Goal: Task Accomplishment & Management: Use online tool/utility

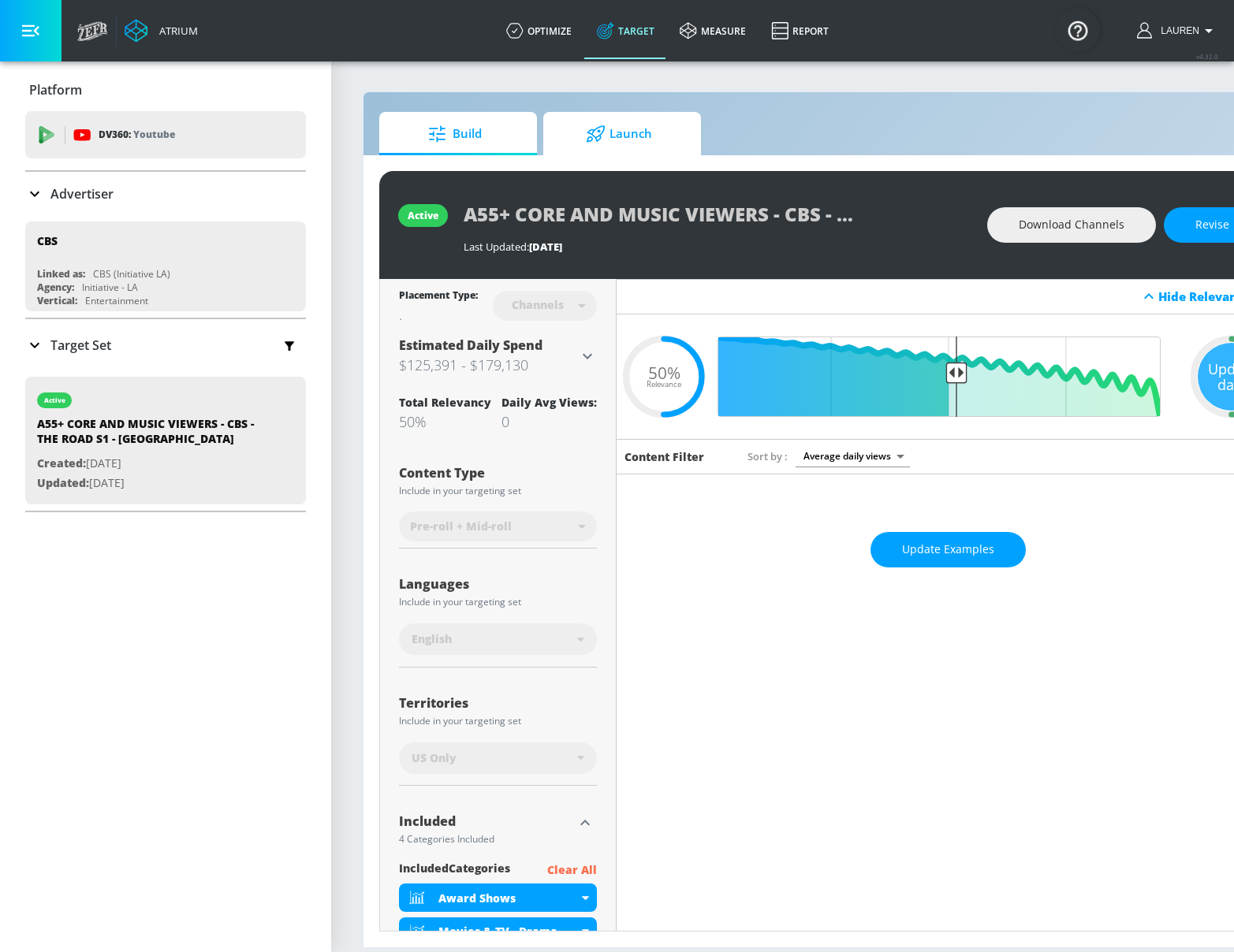
click at [652, 140] on span "Launch" at bounding box center [618, 134] width 120 height 38
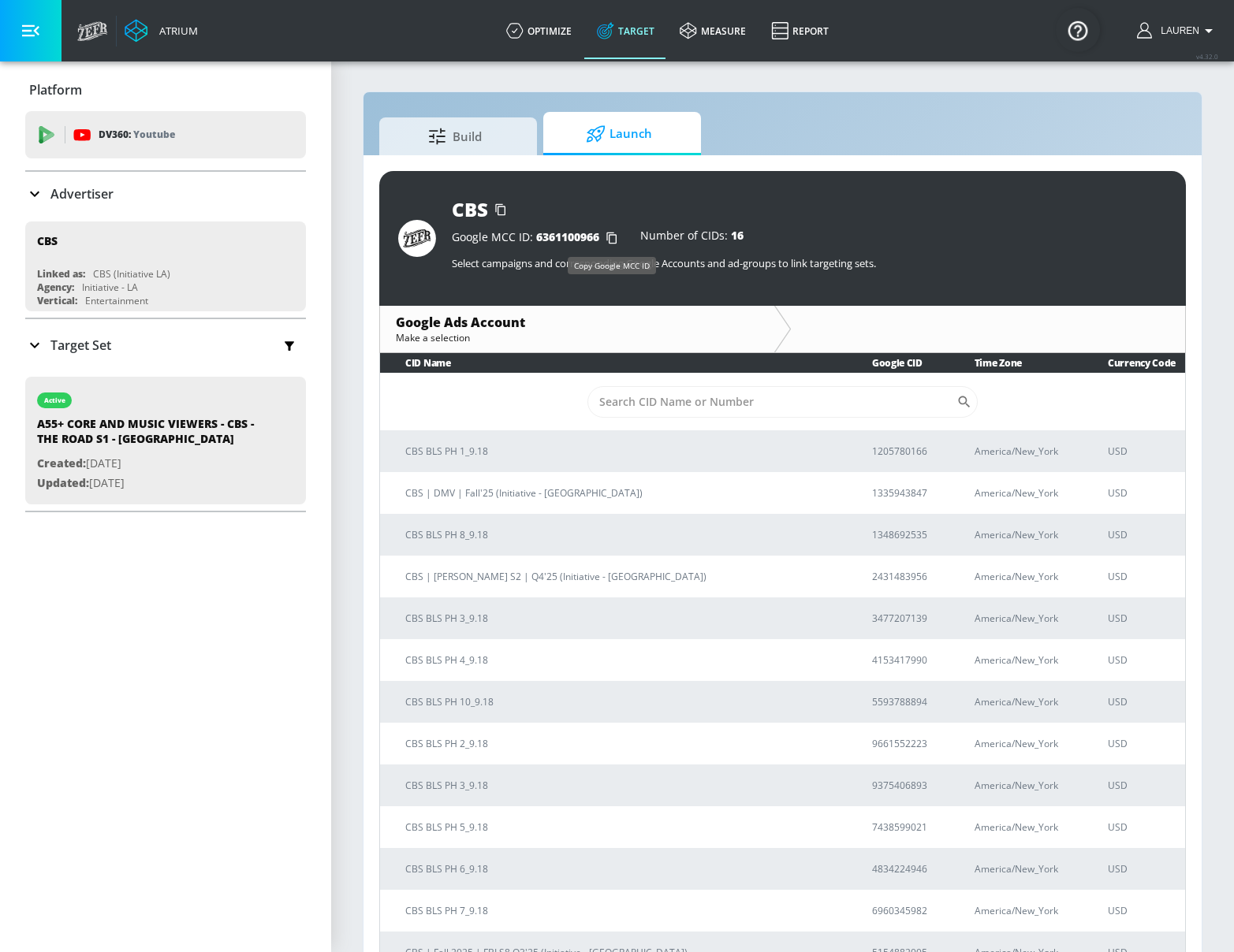
click at [613, 230] on icon "button" at bounding box center [612, 238] width 25 height 25
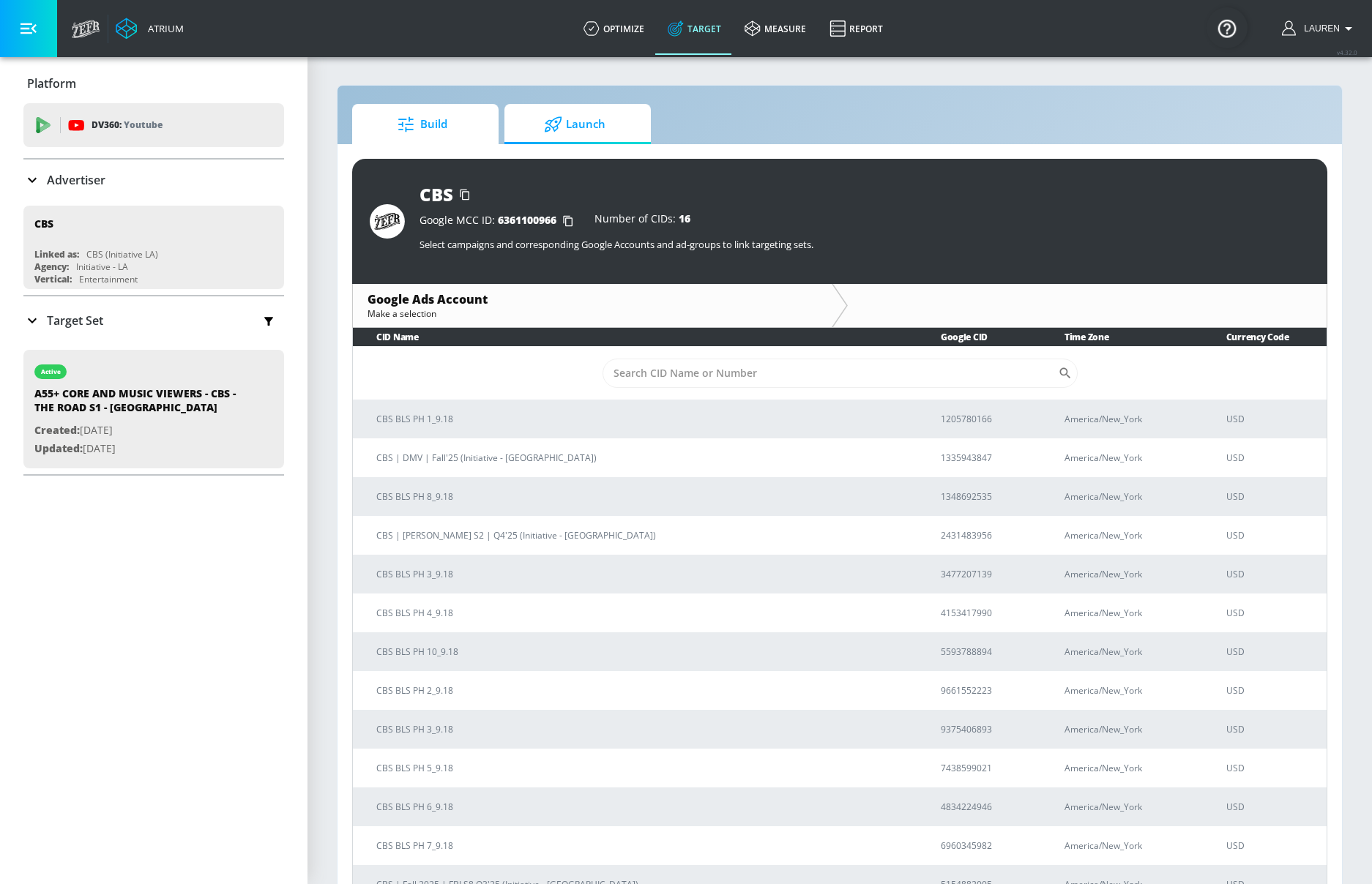
click at [404, 137] on span "Build" at bounding box center [422, 125] width 111 height 35
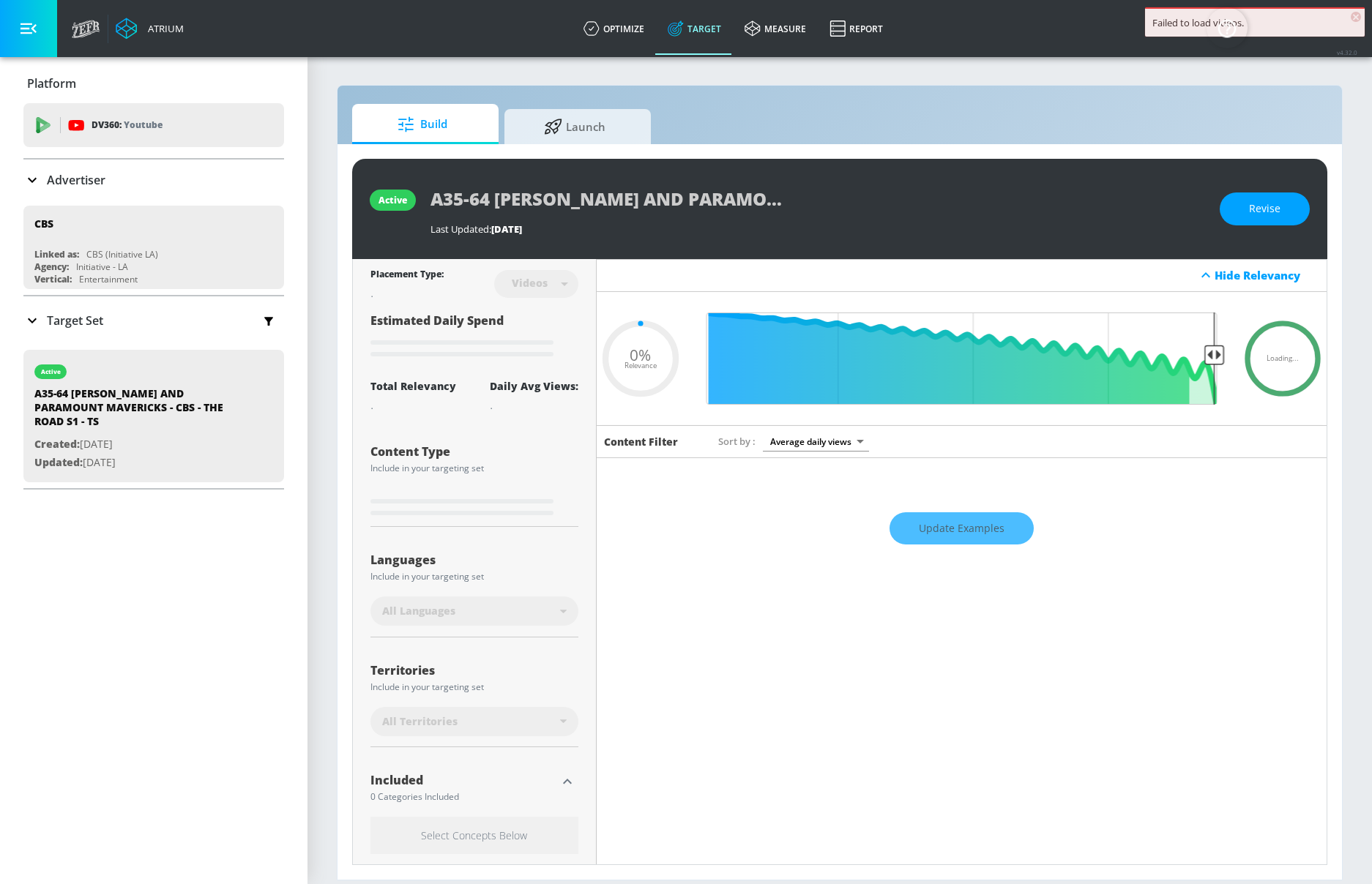
type input "0.05"
click at [640, 107] on div "Build Launch" at bounding box center [840, 124] width 976 height 40
click at [594, 119] on span "Launch" at bounding box center [574, 125] width 111 height 35
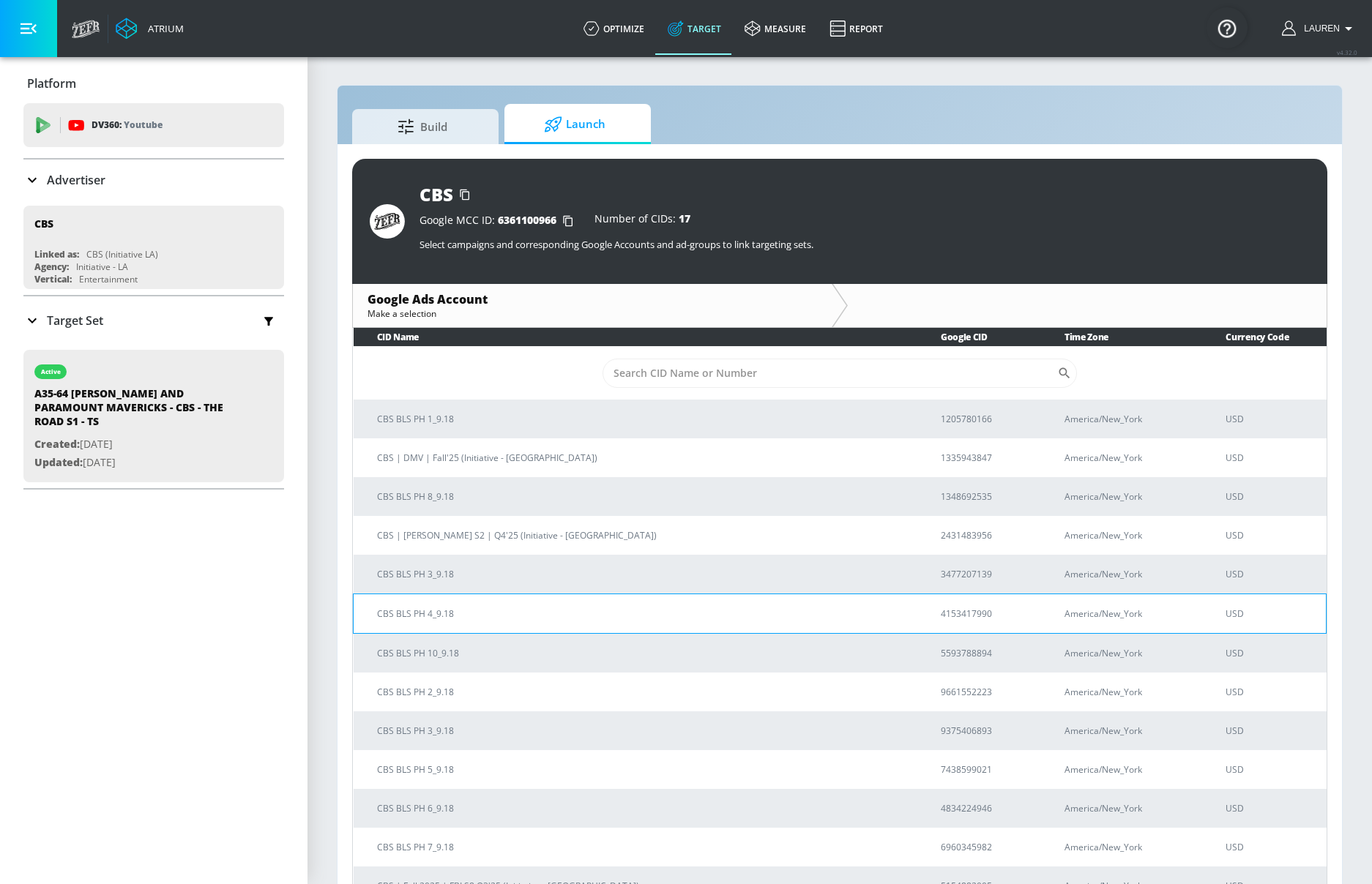
scroll to position [171, 0]
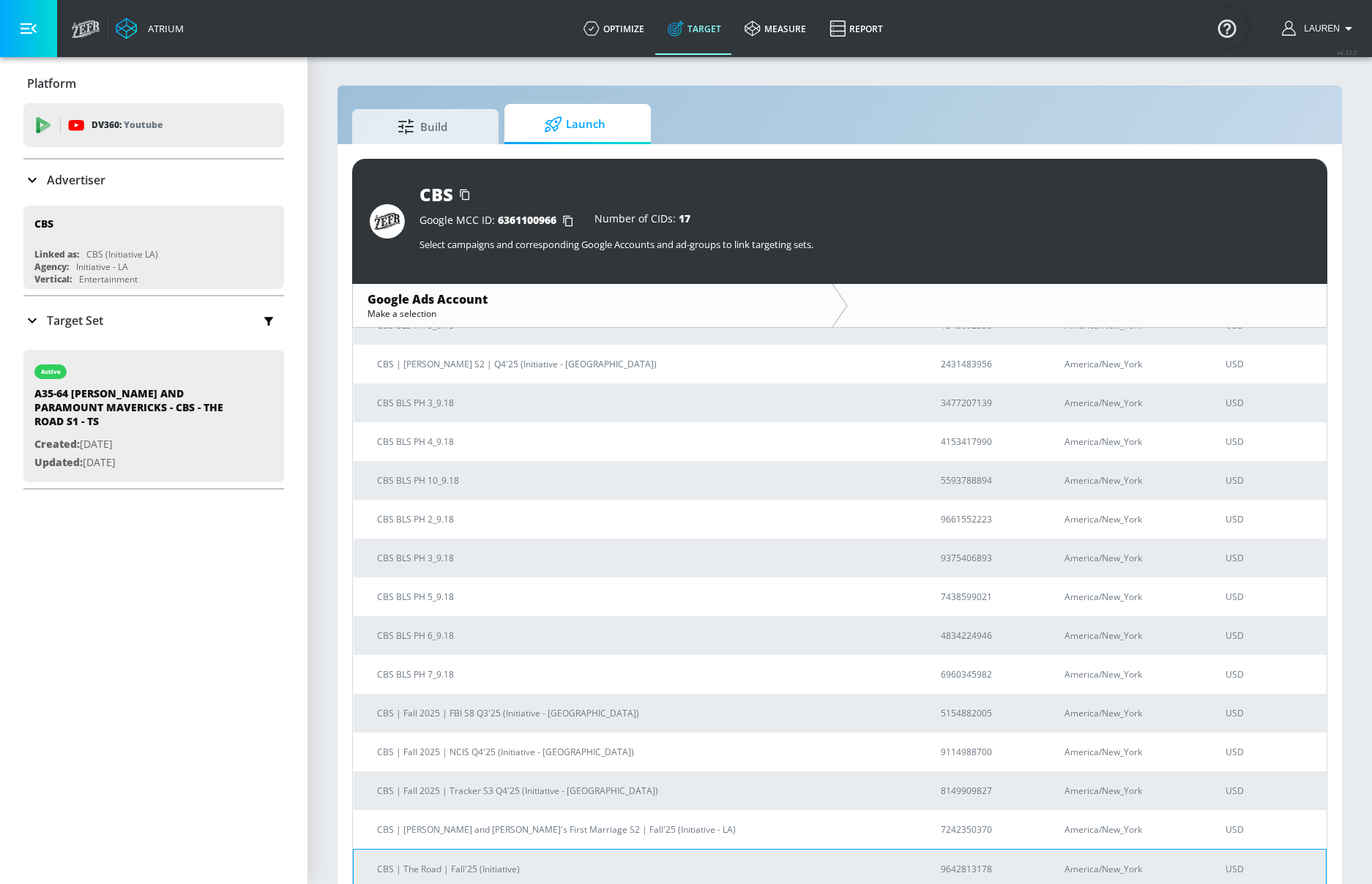
click at [538, 871] on p "CBS | The Road | Fall'25 (Initiative)" at bounding box center [641, 869] width 529 height 15
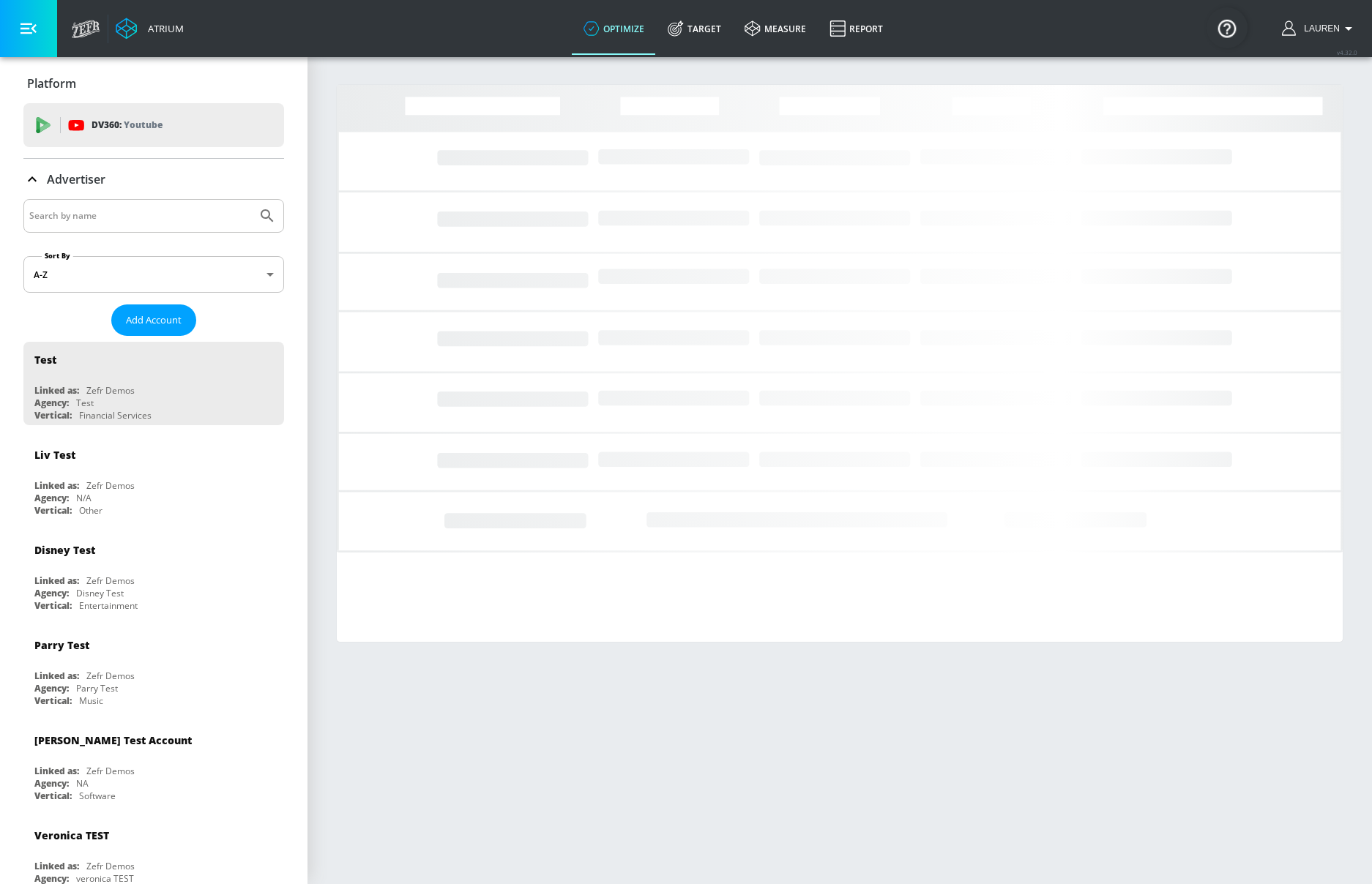
click at [148, 220] on input "Search by name" at bounding box center [140, 215] width 222 height 19
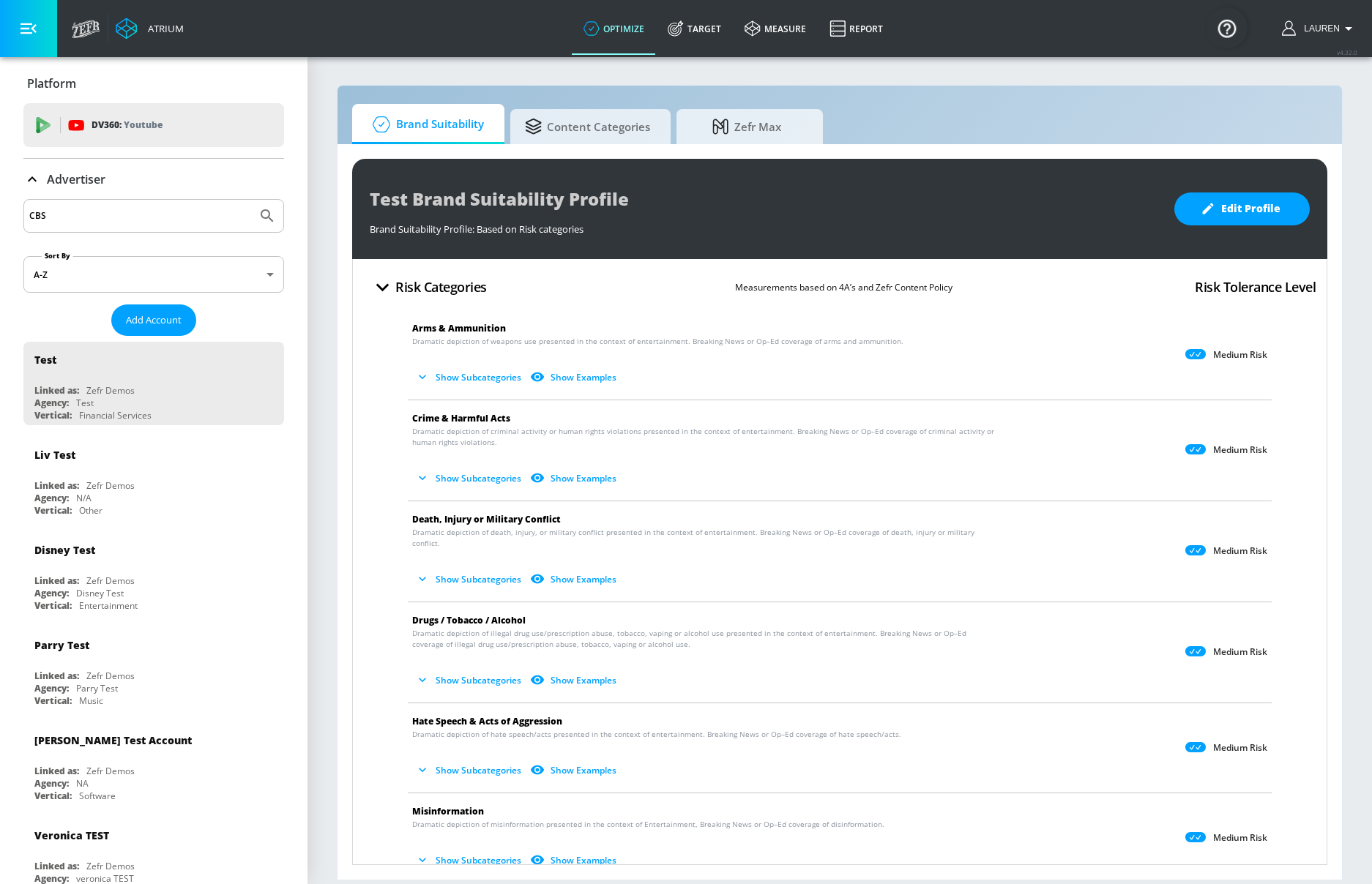
type input "CBS"
click at [251, 200] on button "Submit Search" at bounding box center [267, 216] width 32 height 32
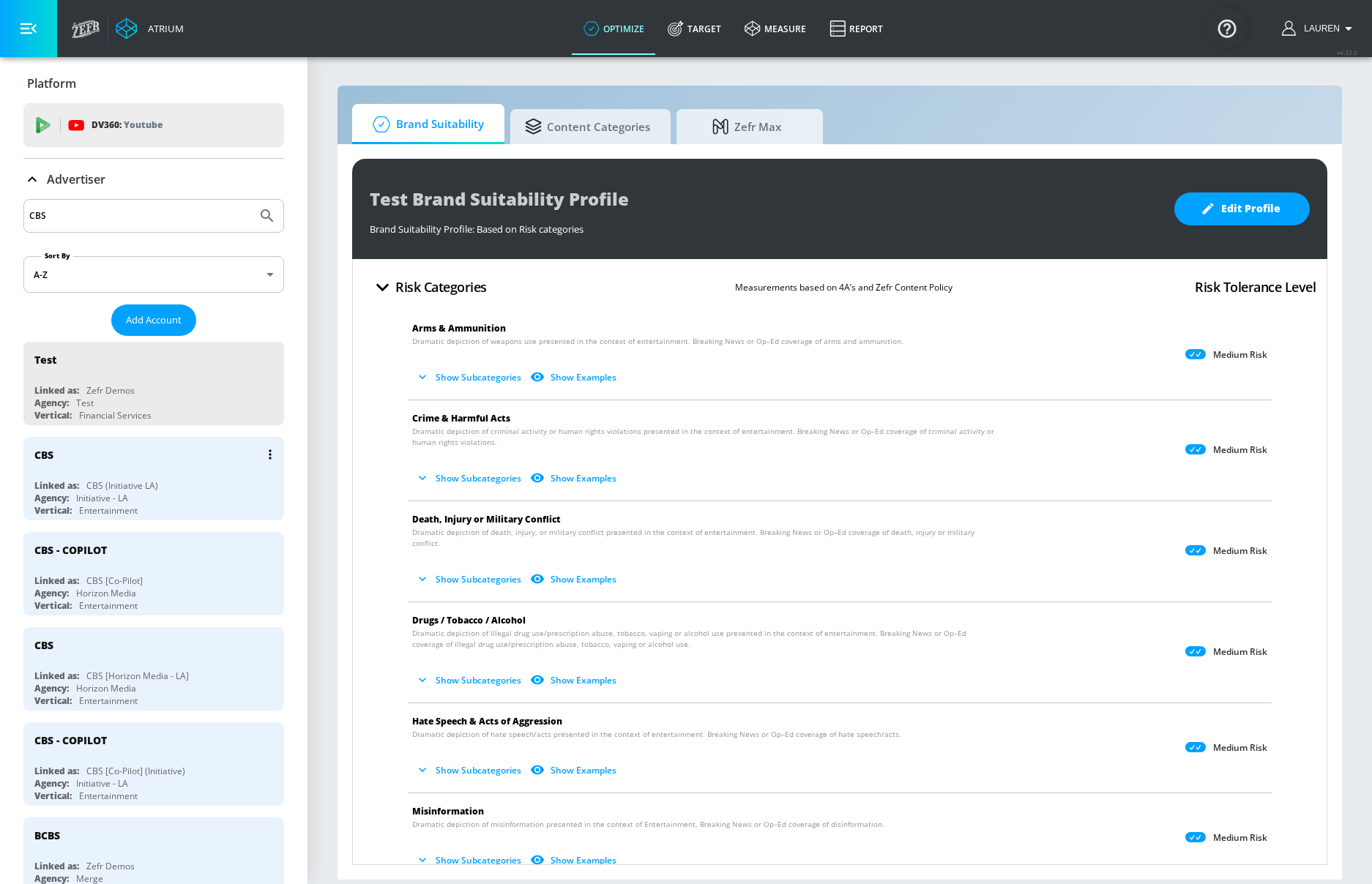
click at [182, 494] on div "Agency: Initiative - LA" at bounding box center [158, 498] width 246 height 13
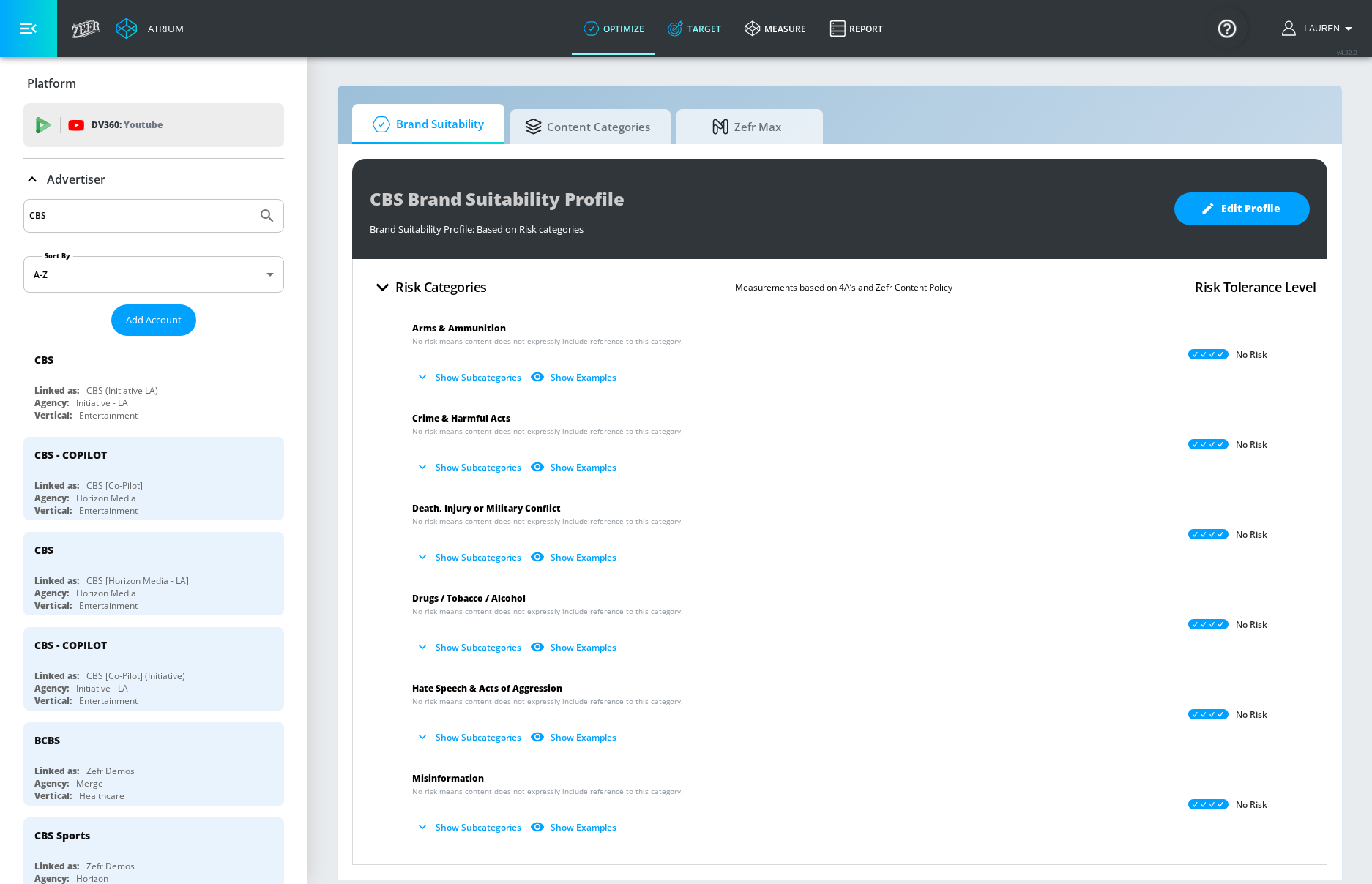
click at [676, 34] on icon at bounding box center [676, 28] width 16 height 16
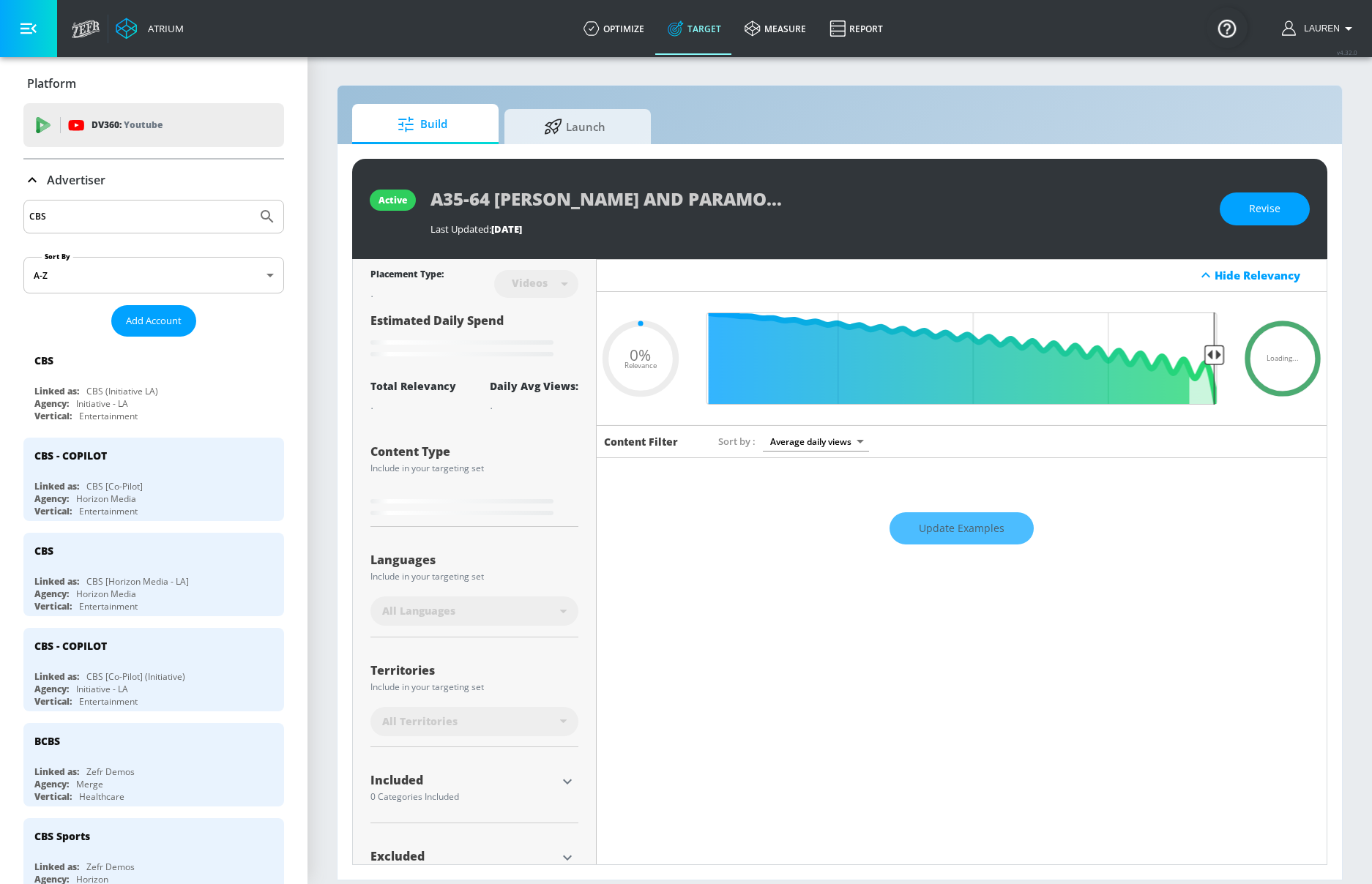
type input "0.05"
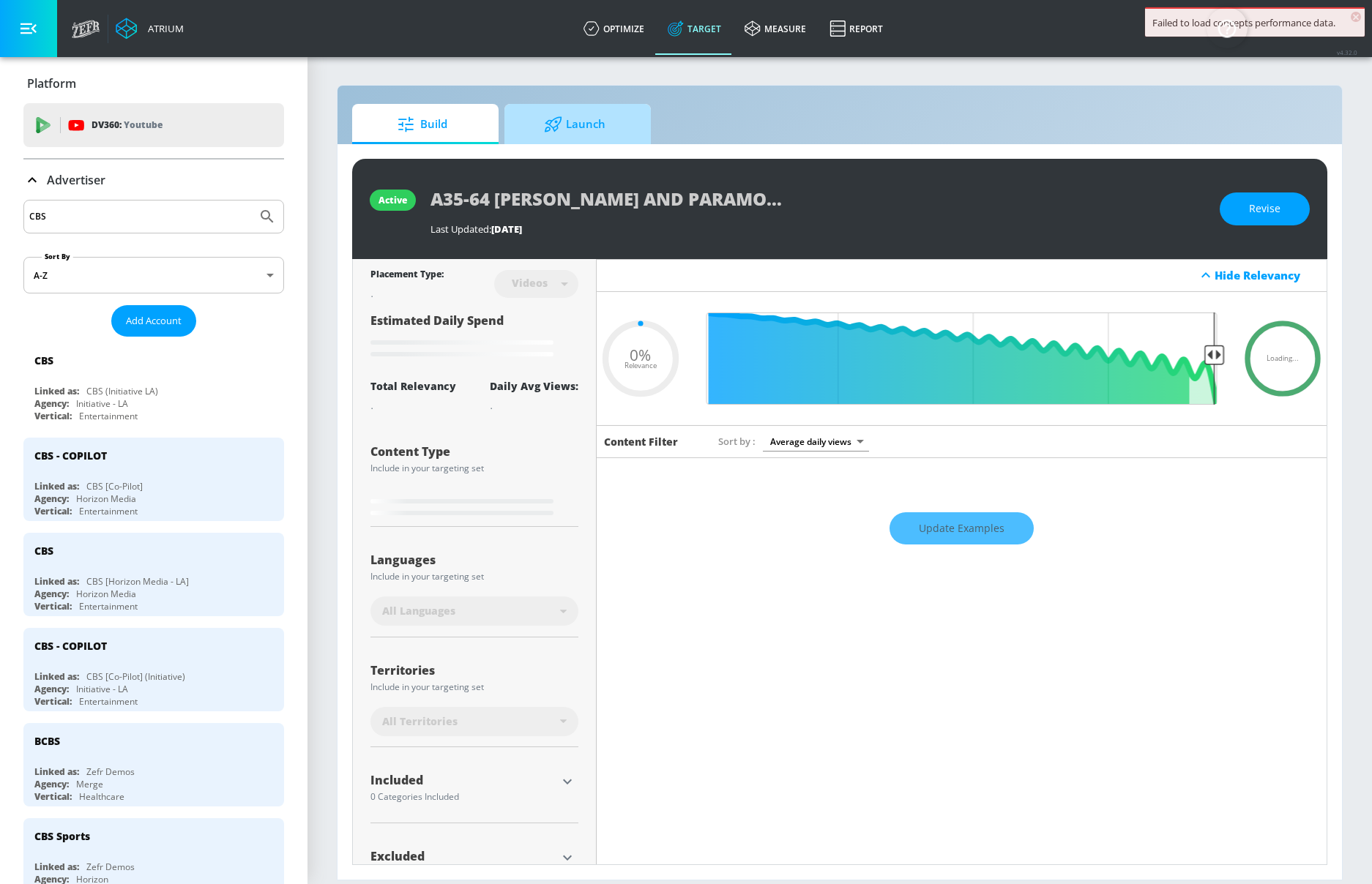
click at [596, 110] on span "Launch" at bounding box center [574, 125] width 111 height 35
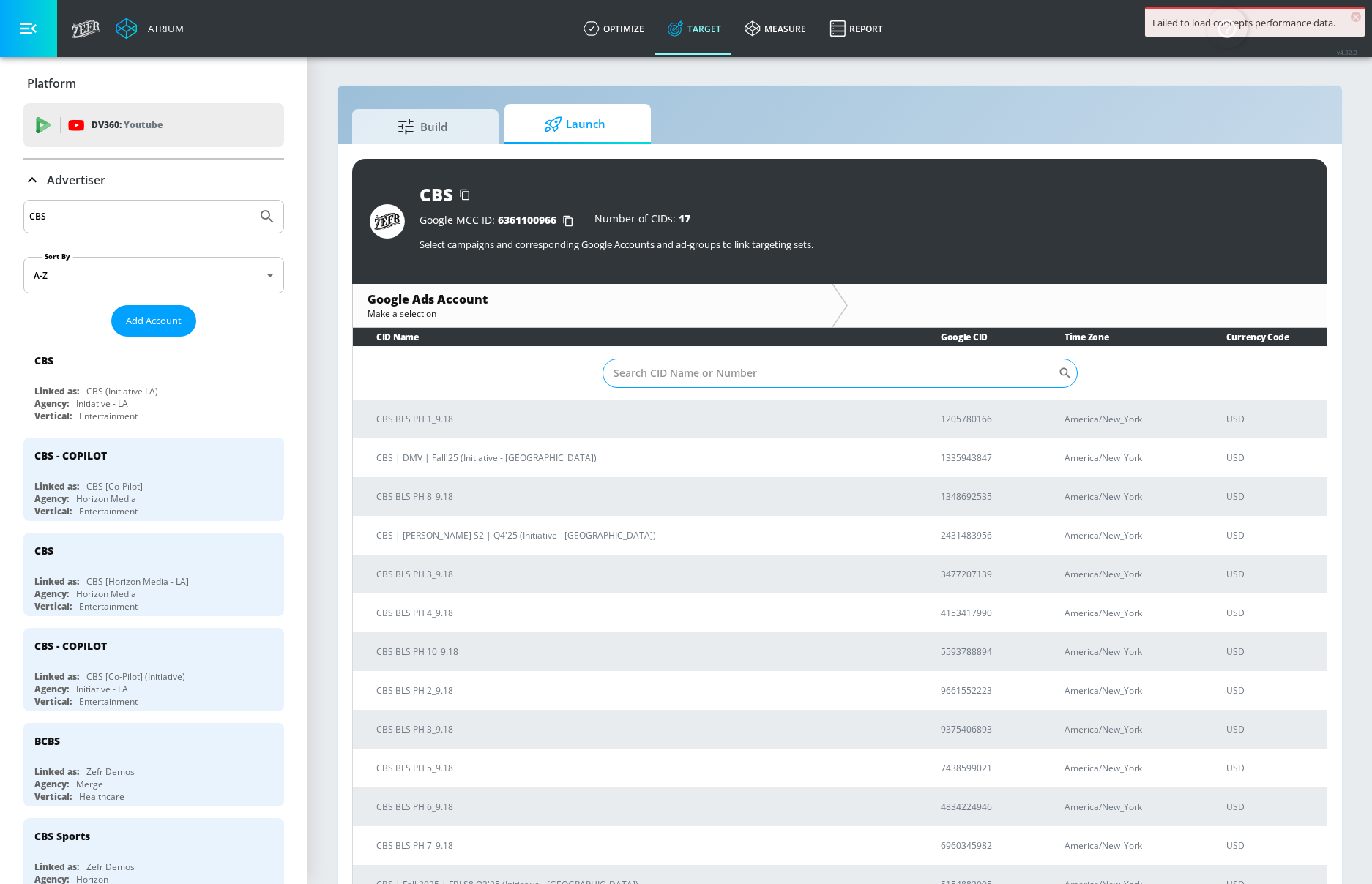
click at [704, 377] on input "Sort By" at bounding box center [830, 373] width 455 height 29
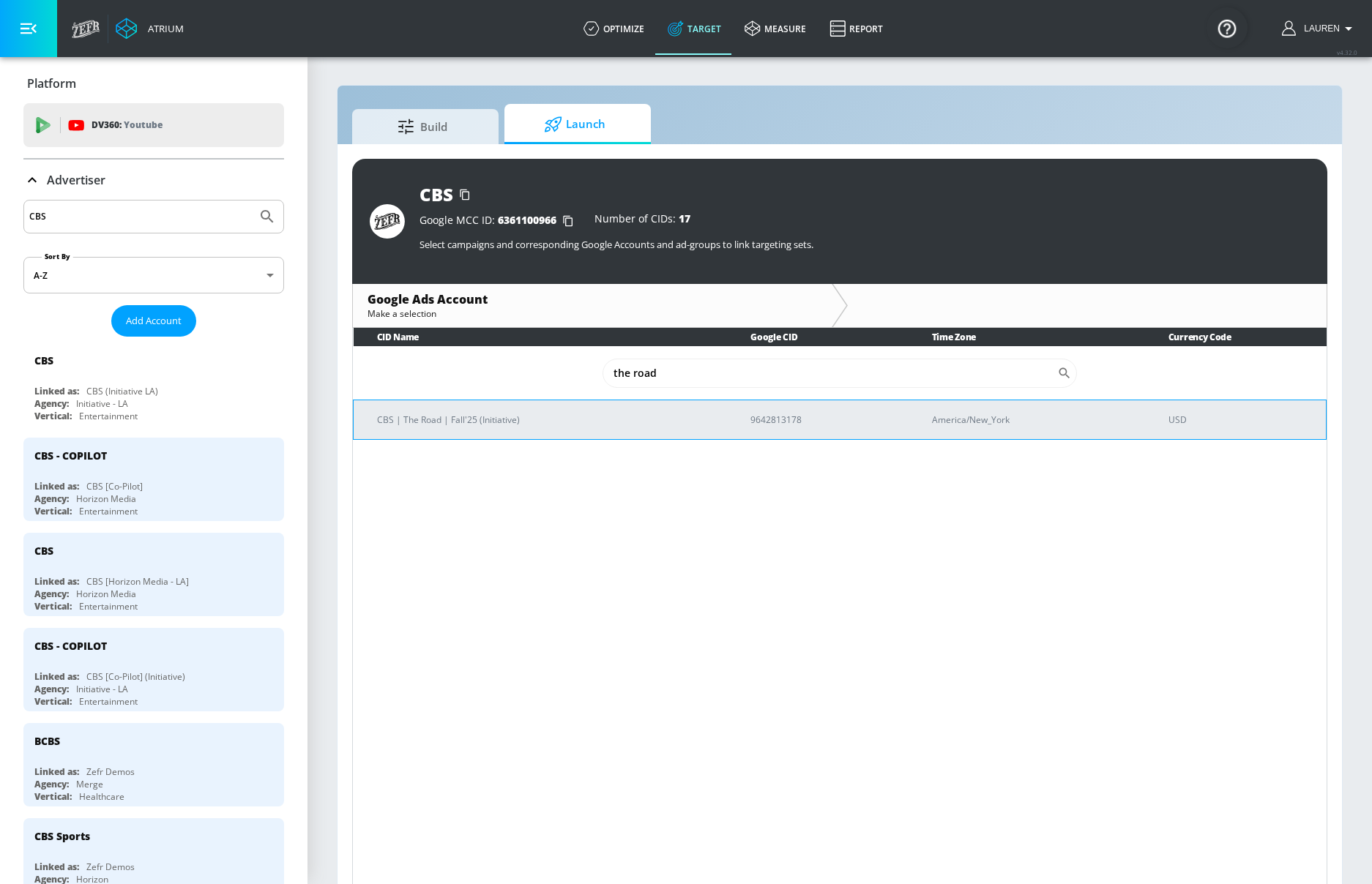
type input "the road"
click at [542, 423] on p "CBS | The Road | Fall'25 (Initiative)" at bounding box center [546, 420] width 339 height 15
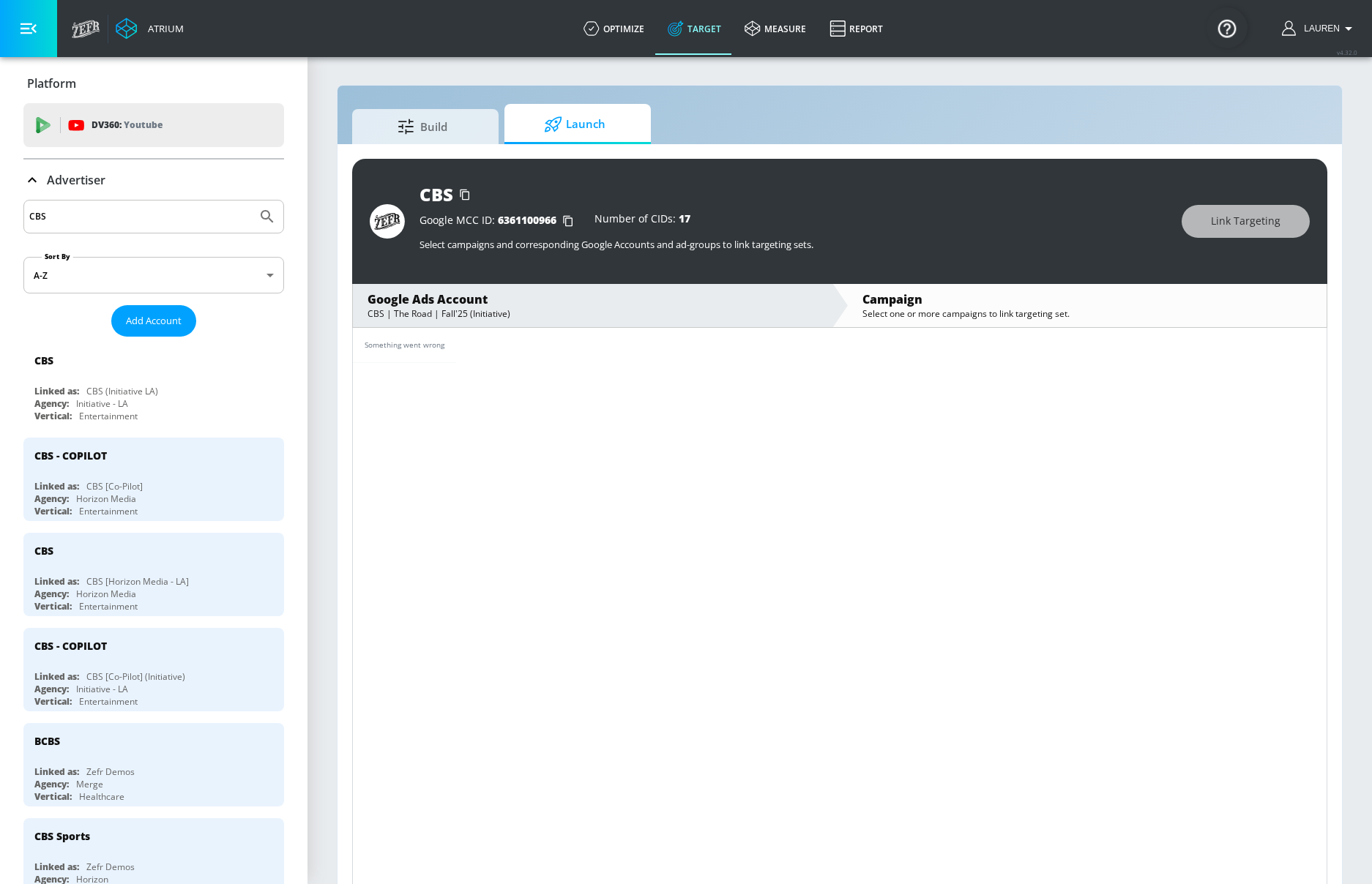
click at [722, 246] on p "Select campaigns and corresponding Google Accounts and ad-groups to link target…" at bounding box center [794, 245] width 748 height 13
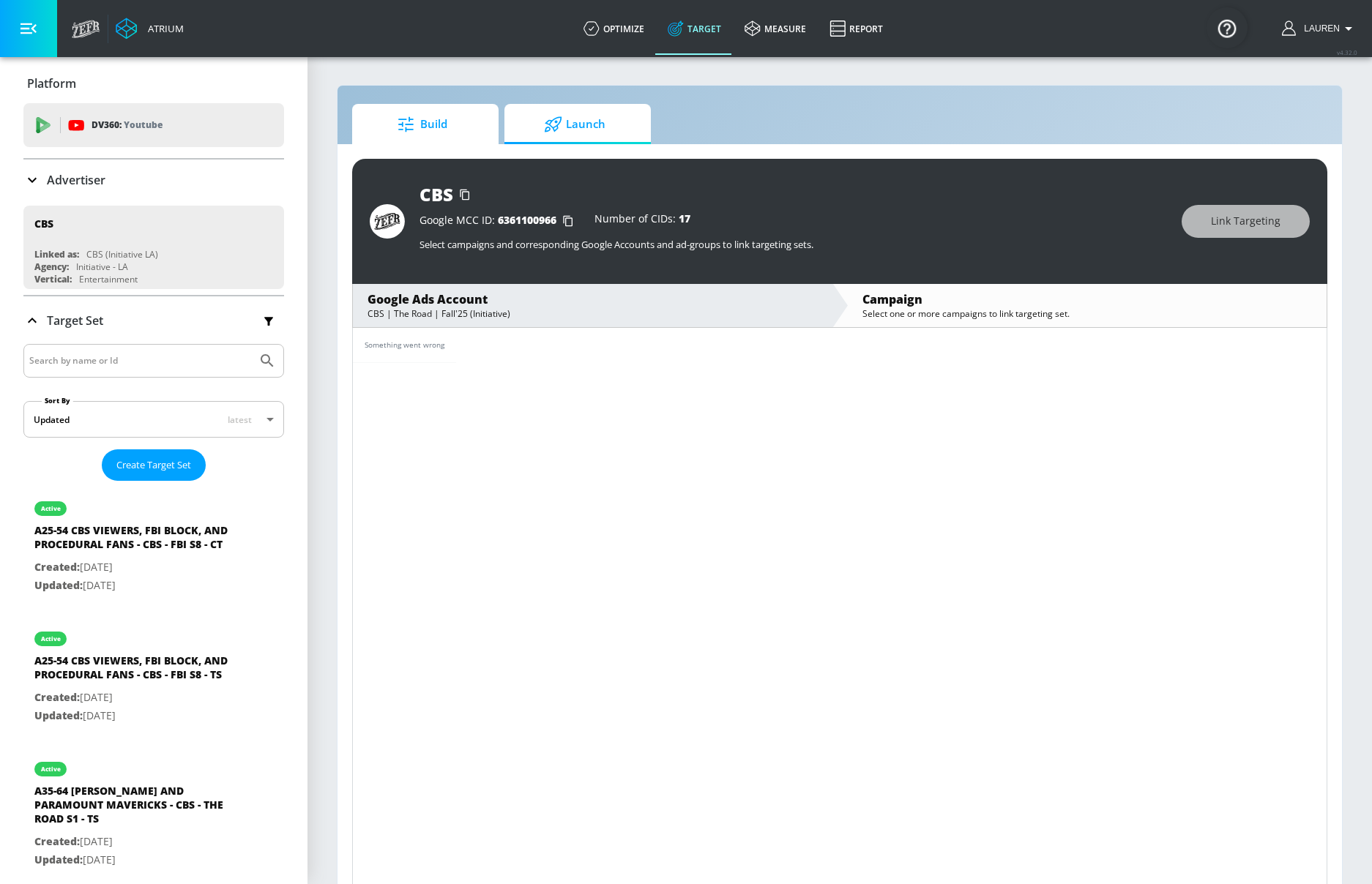
click at [445, 125] on span "Build" at bounding box center [422, 125] width 111 height 35
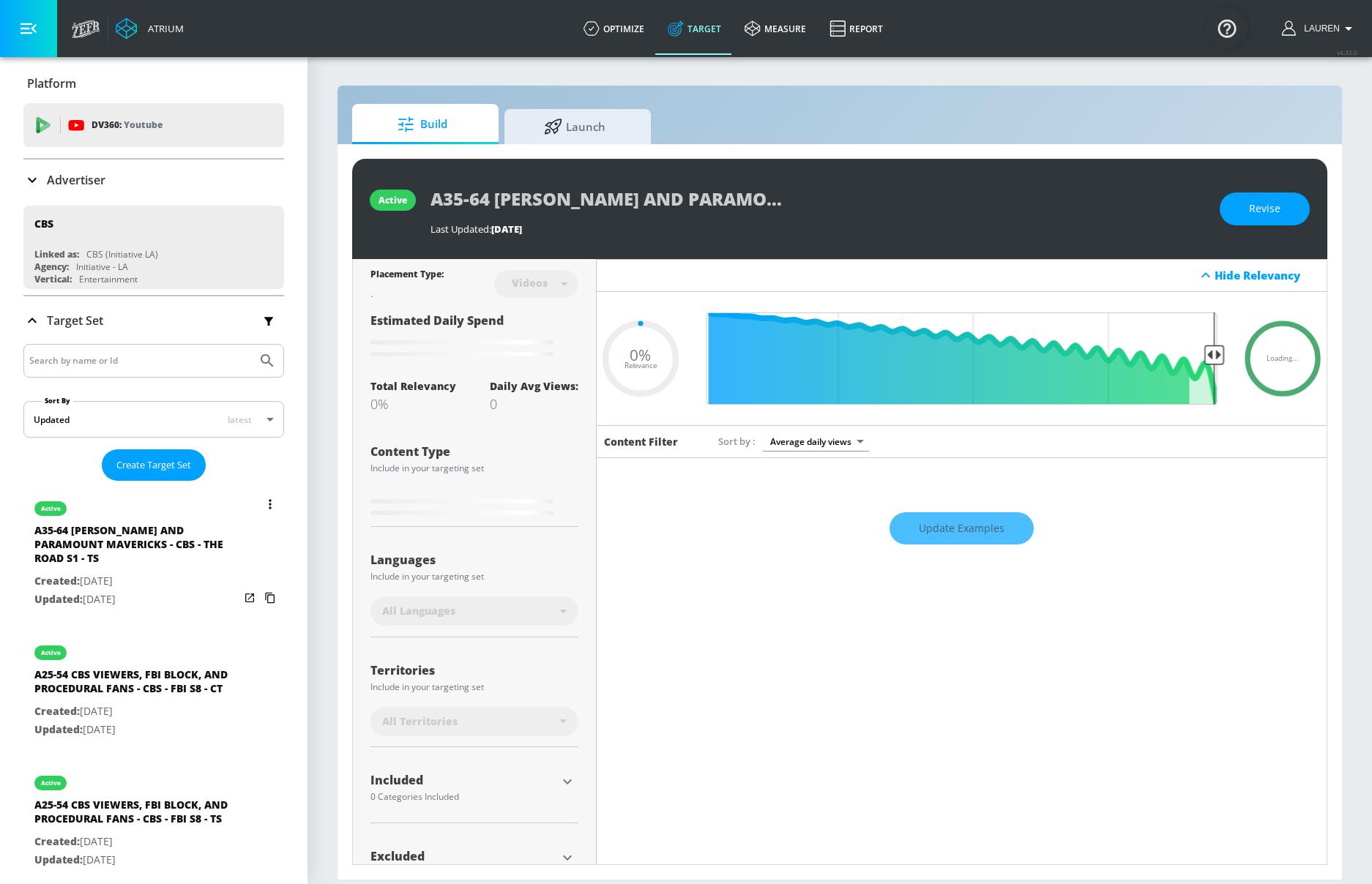
type input "0.5"
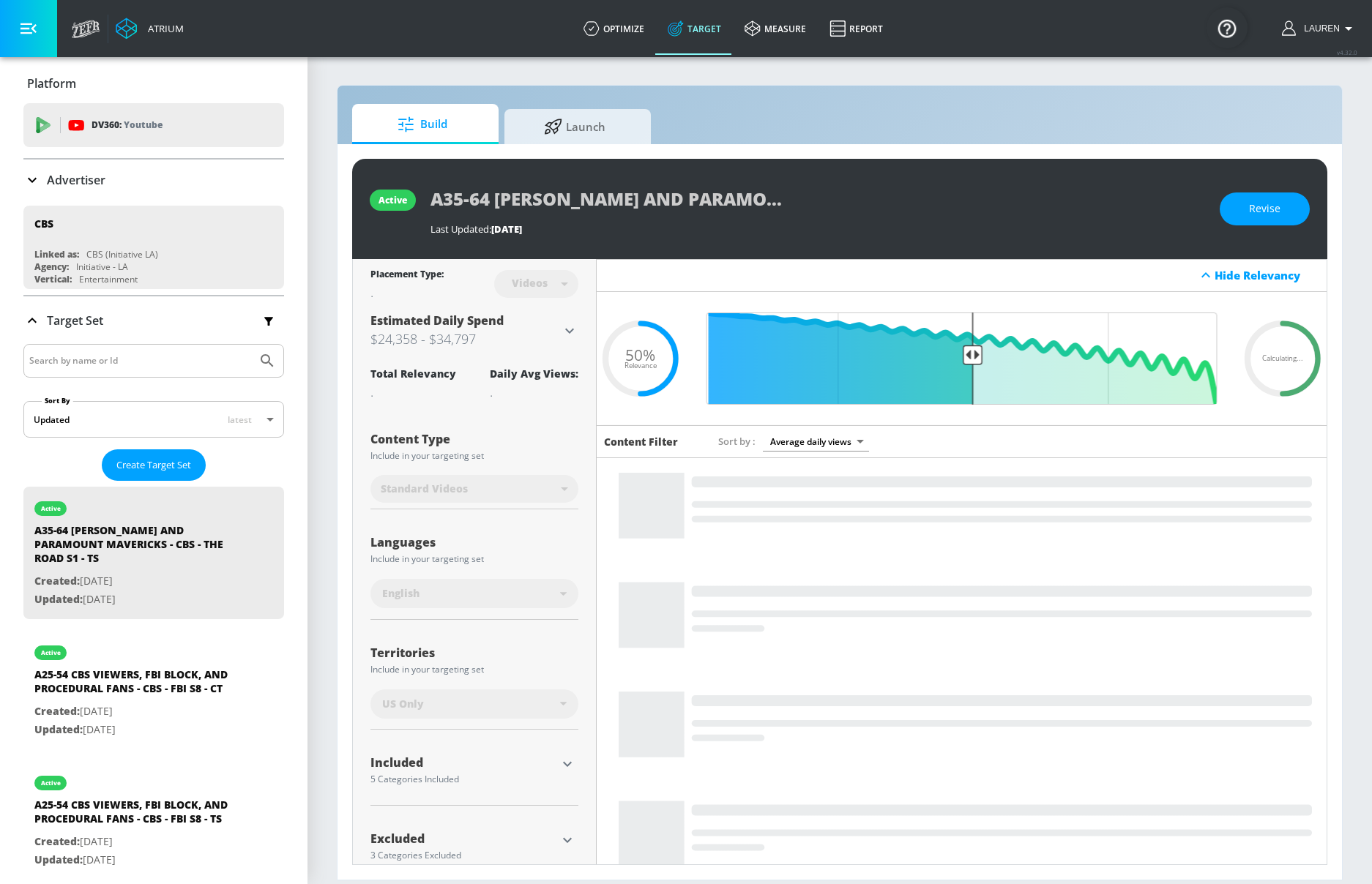
click at [118, 356] on input "Search by name or Id" at bounding box center [140, 360] width 222 height 19
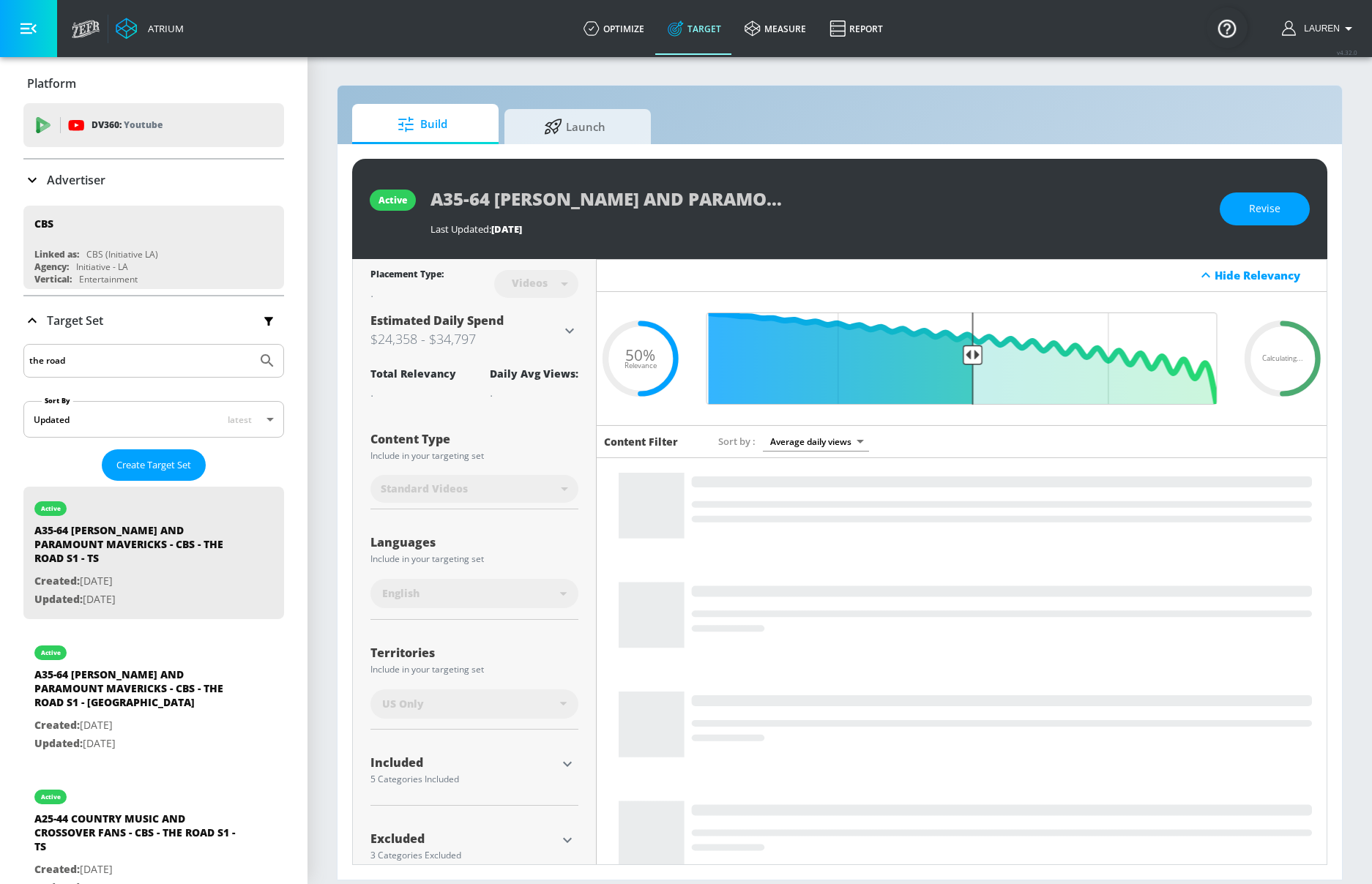
type input "the road"
click at [251, 344] on button "Submit Search" at bounding box center [267, 360] width 32 height 32
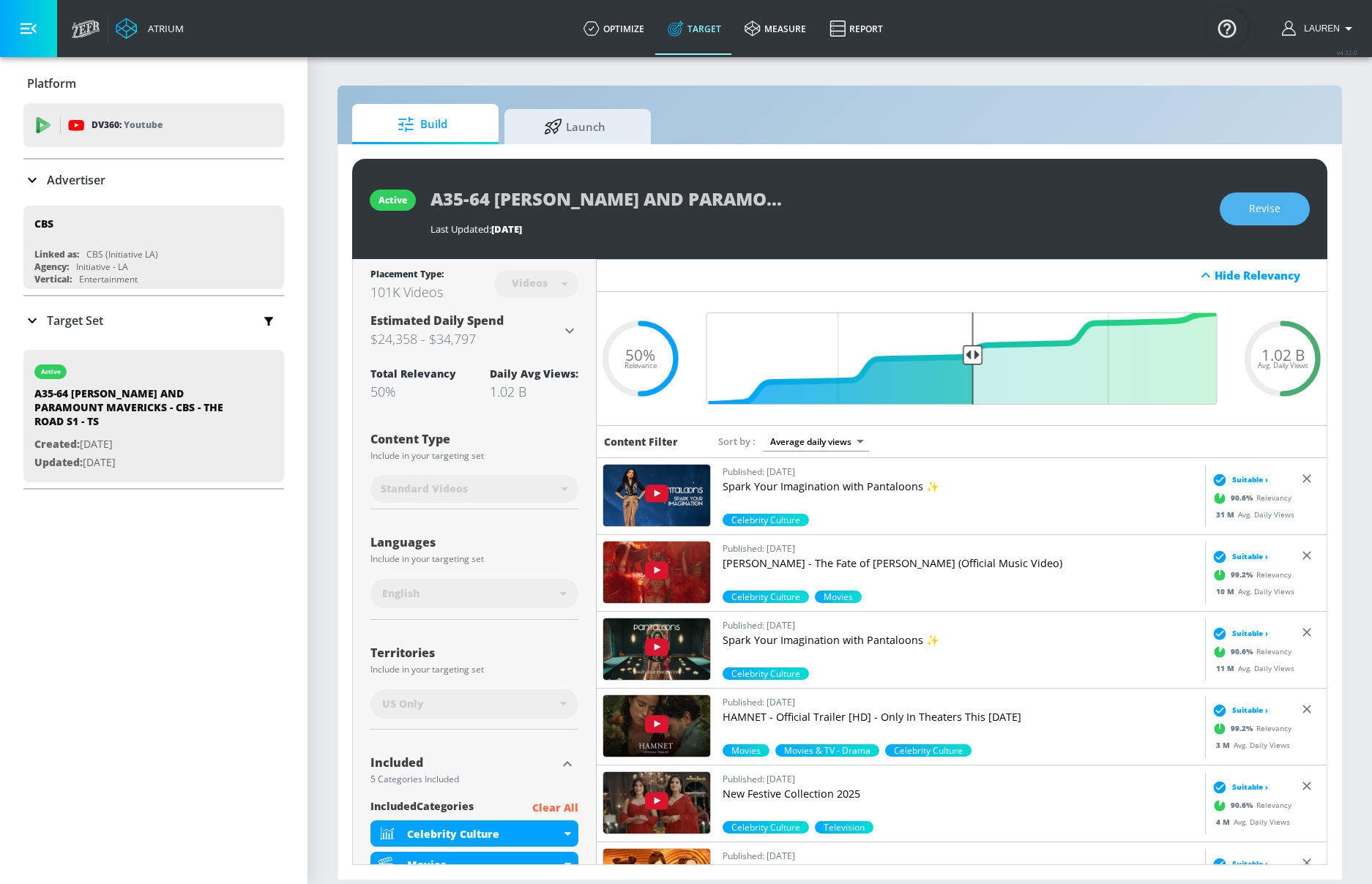
click at [1272, 209] on span "Revise" at bounding box center [1265, 209] width 32 height 18
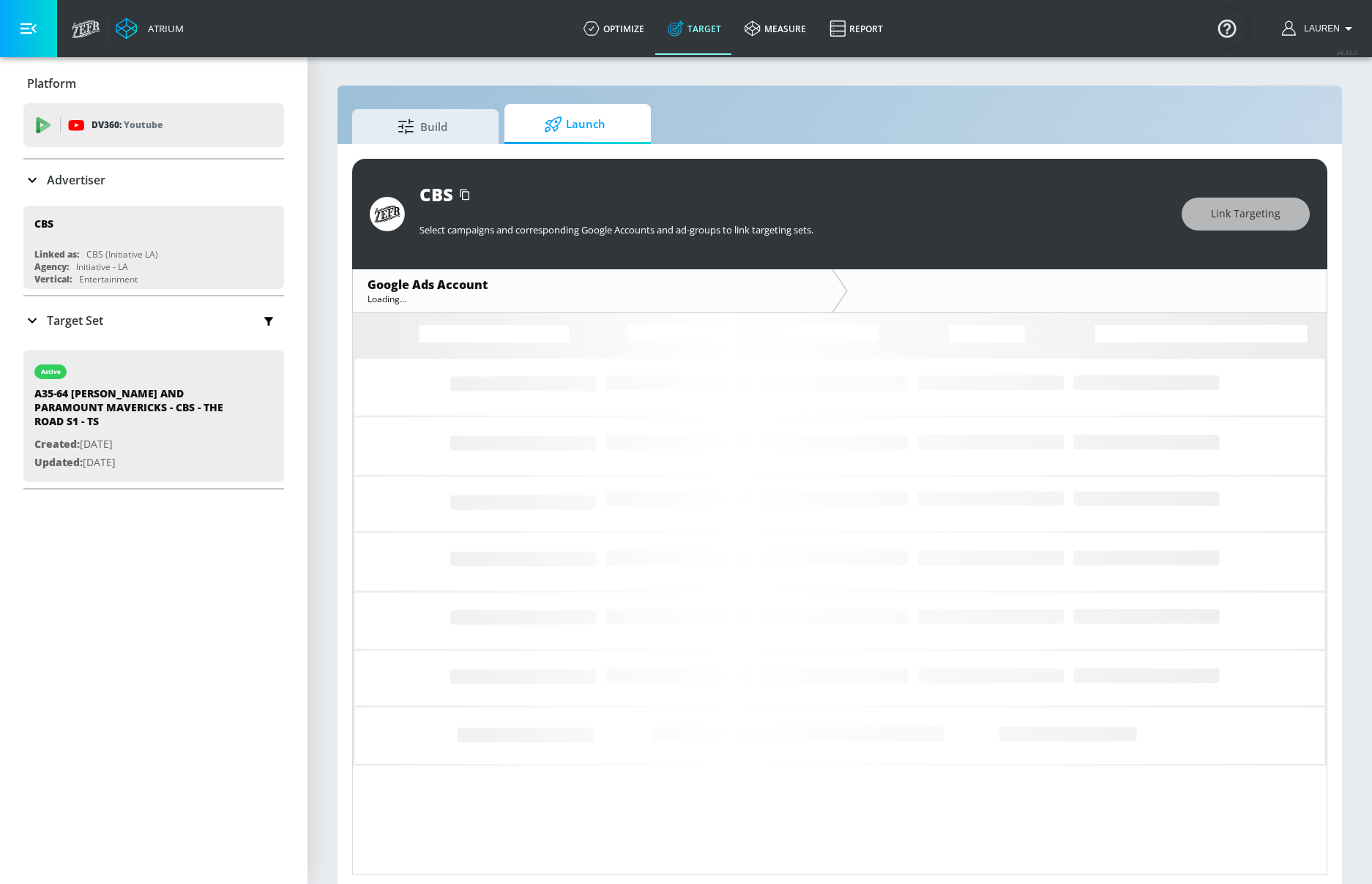
click at [72, 319] on p "Target Set" at bounding box center [75, 320] width 56 height 16
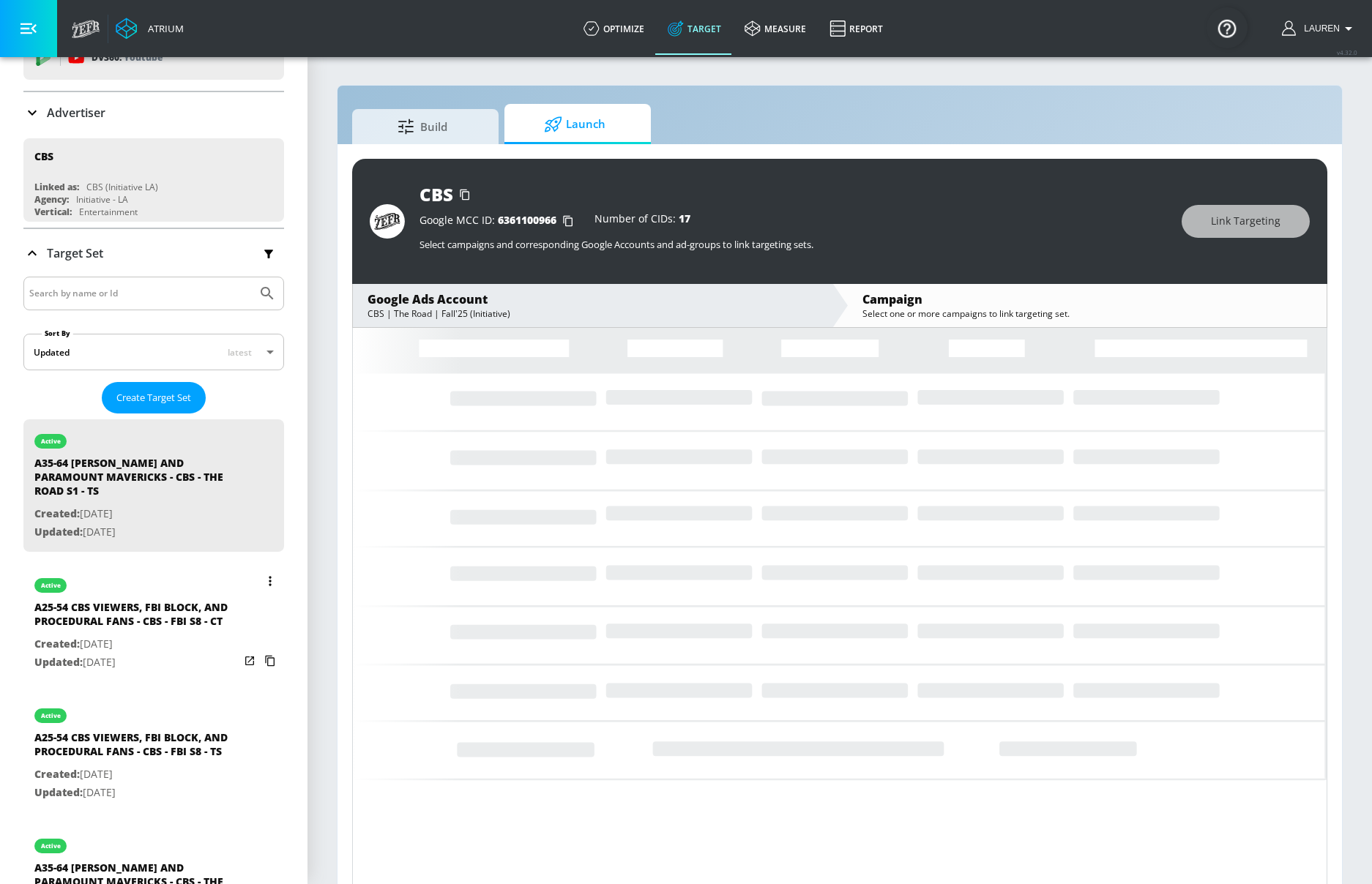
scroll to position [65, 0]
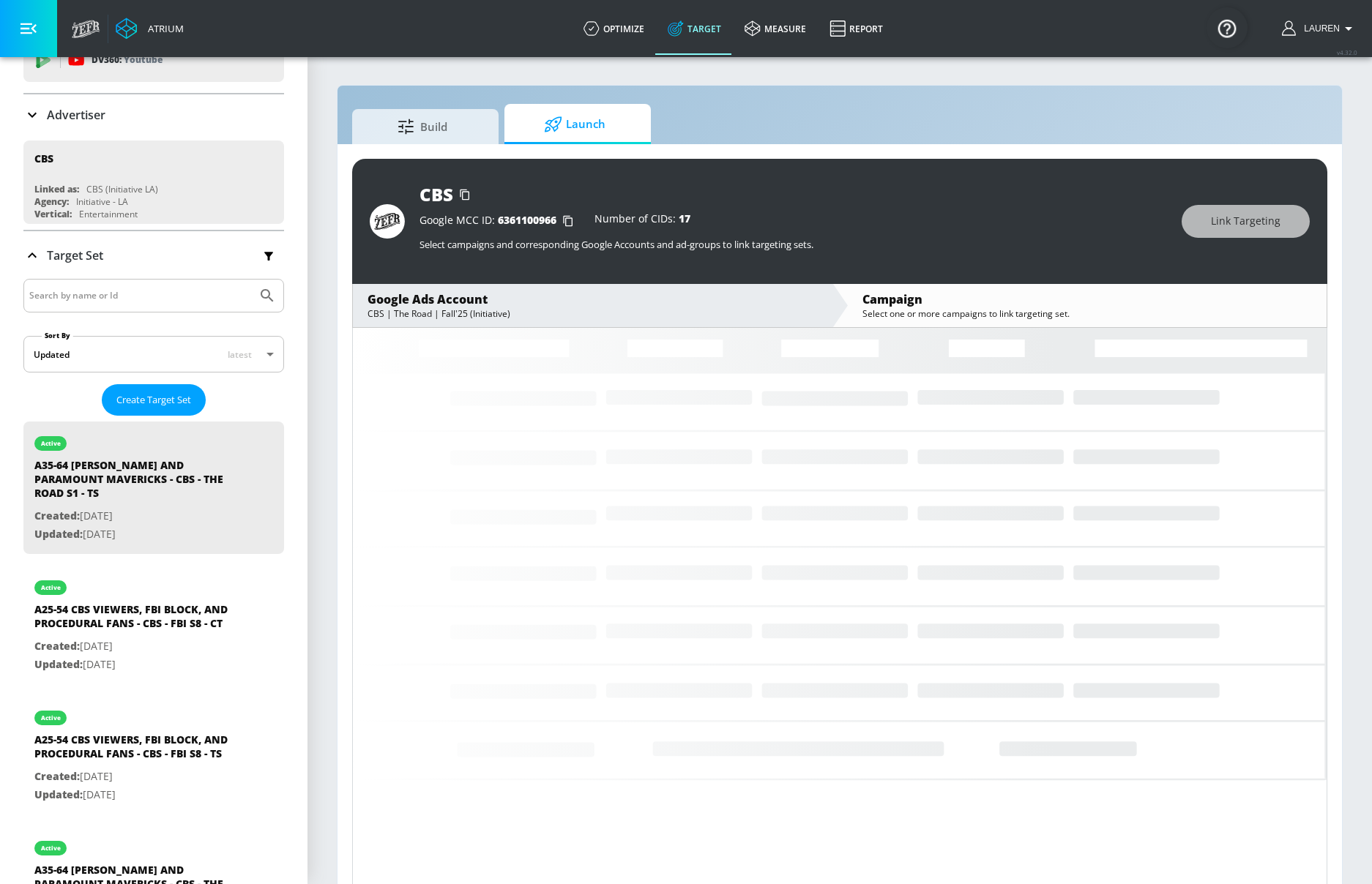
click at [113, 297] on input "Search by name or Id" at bounding box center [140, 296] width 222 height 19
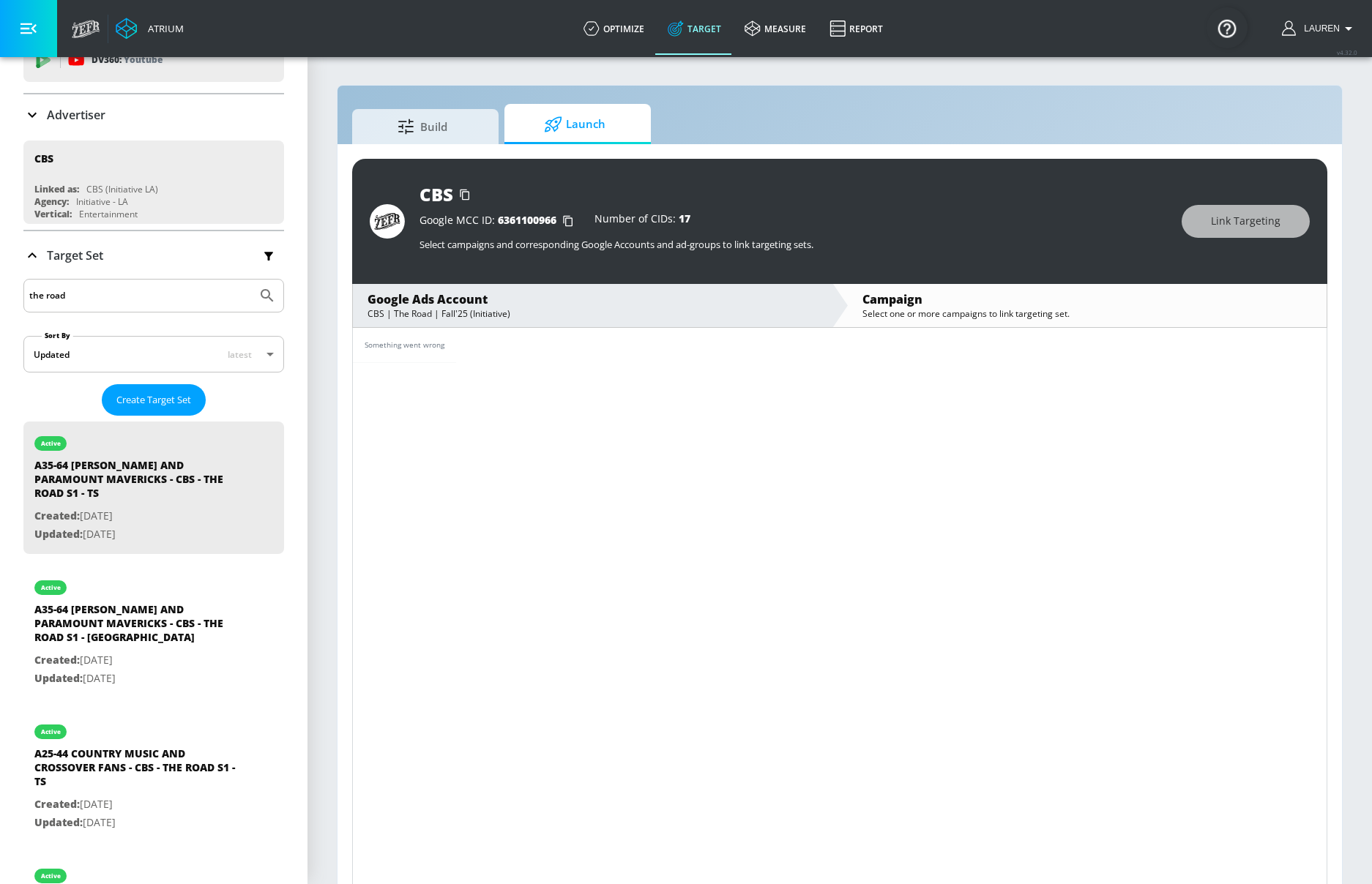
type input "the road"
click at [251, 280] on button "Submit Search" at bounding box center [267, 296] width 32 height 32
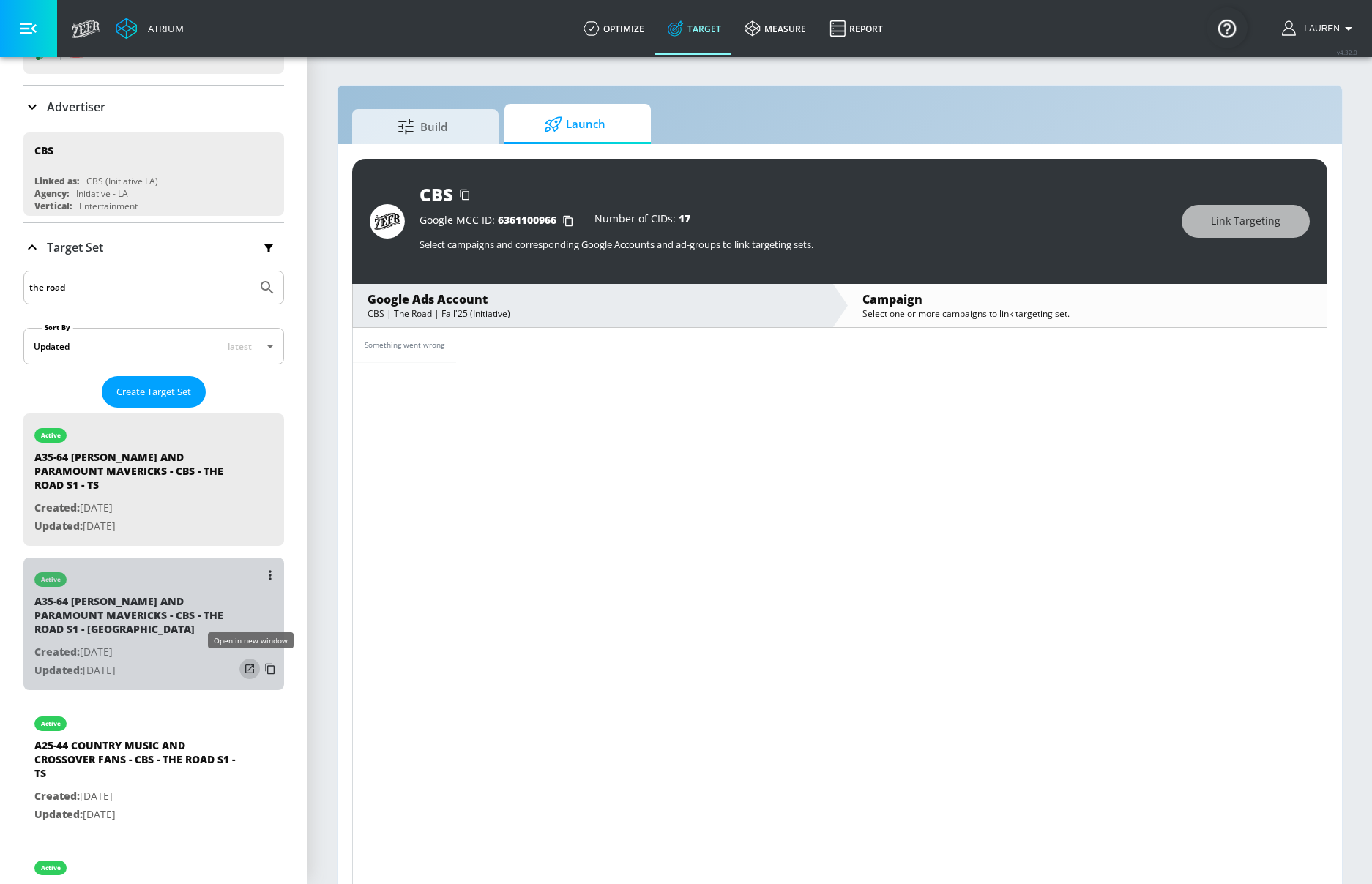
click at [248, 668] on icon "list of Target Set" at bounding box center [249, 669] width 14 height 14
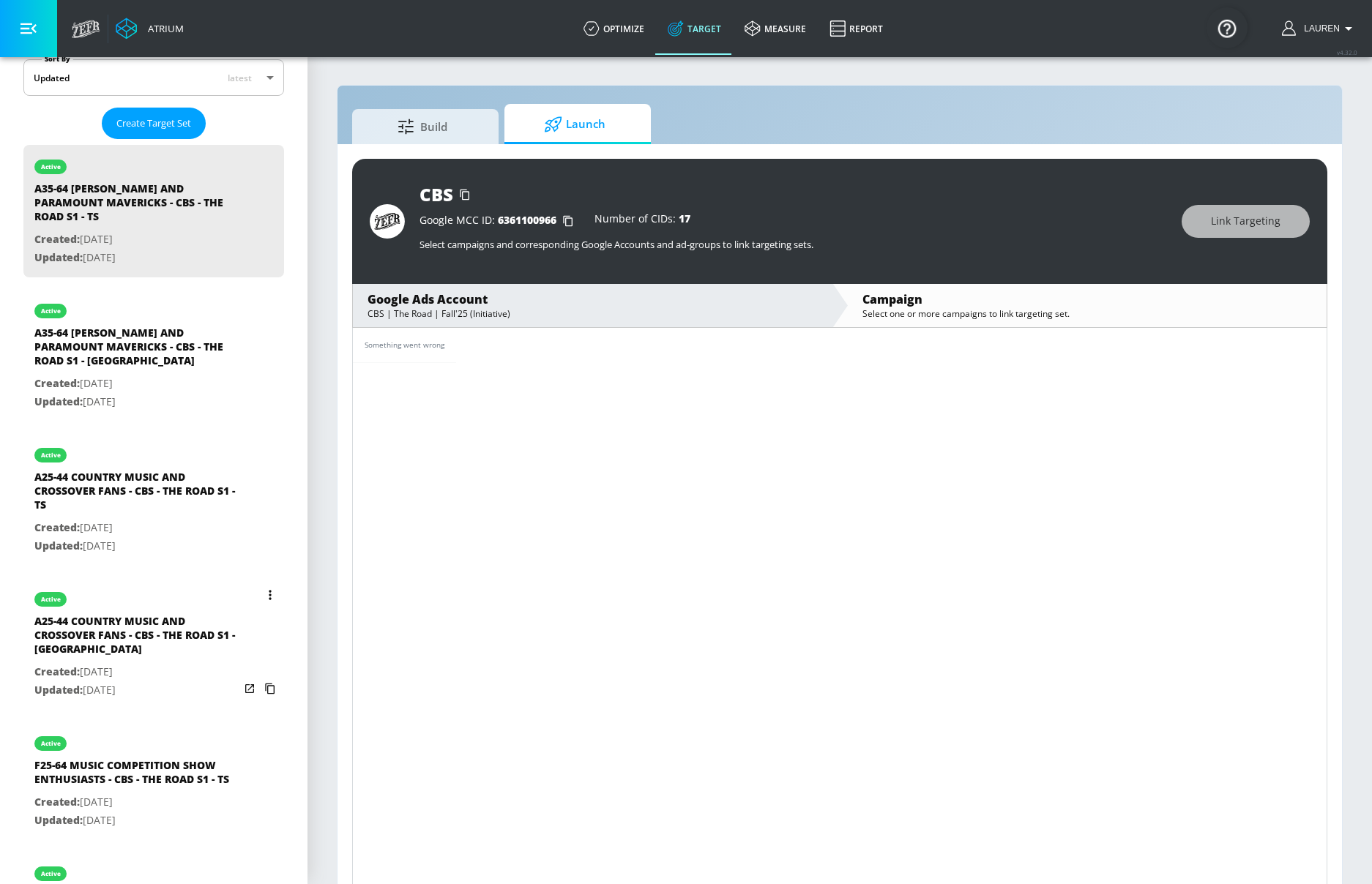
scroll to position [348, 0]
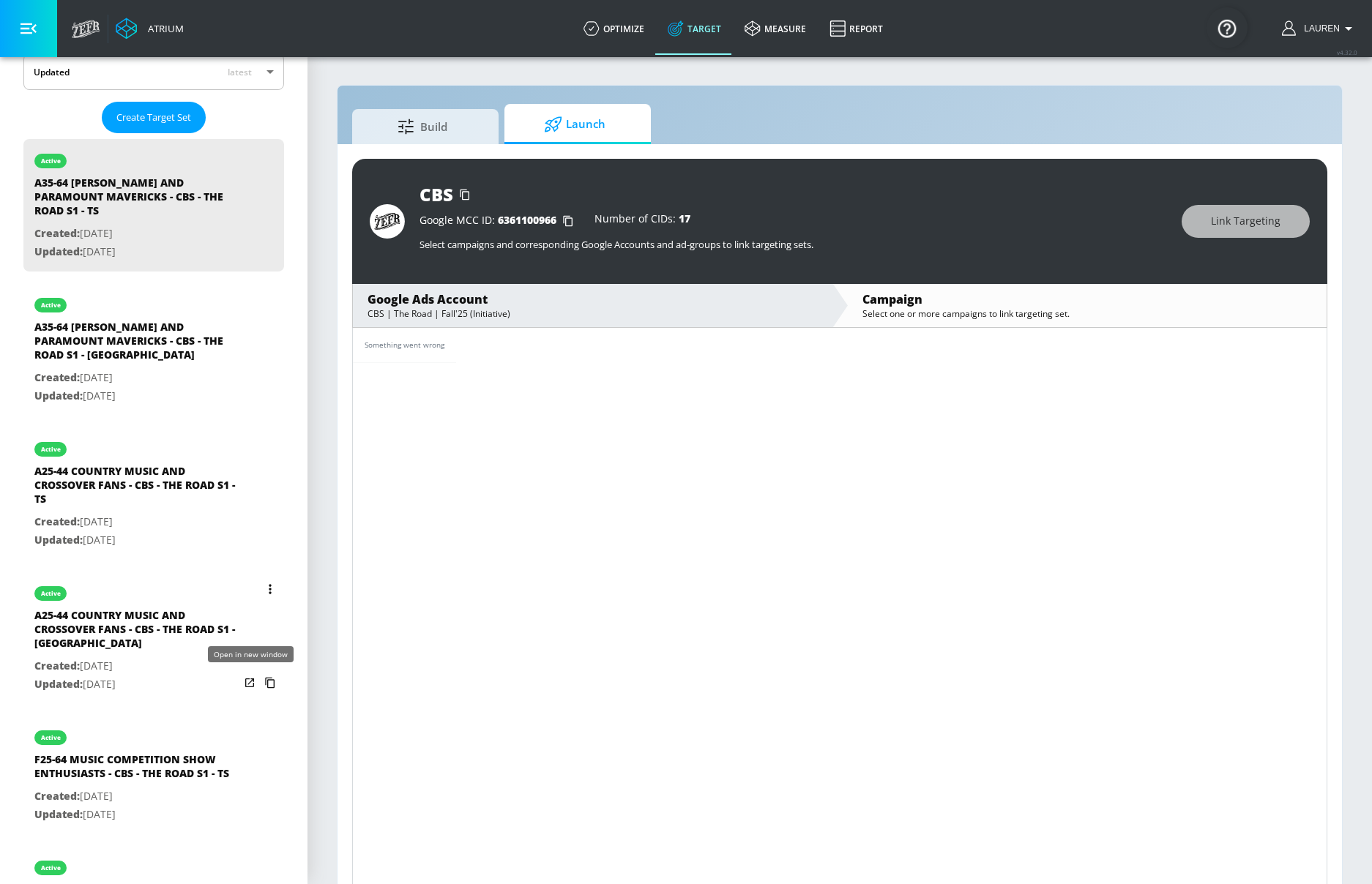
click at [251, 686] on icon "list of Target Set" at bounding box center [250, 683] width 8 height 8
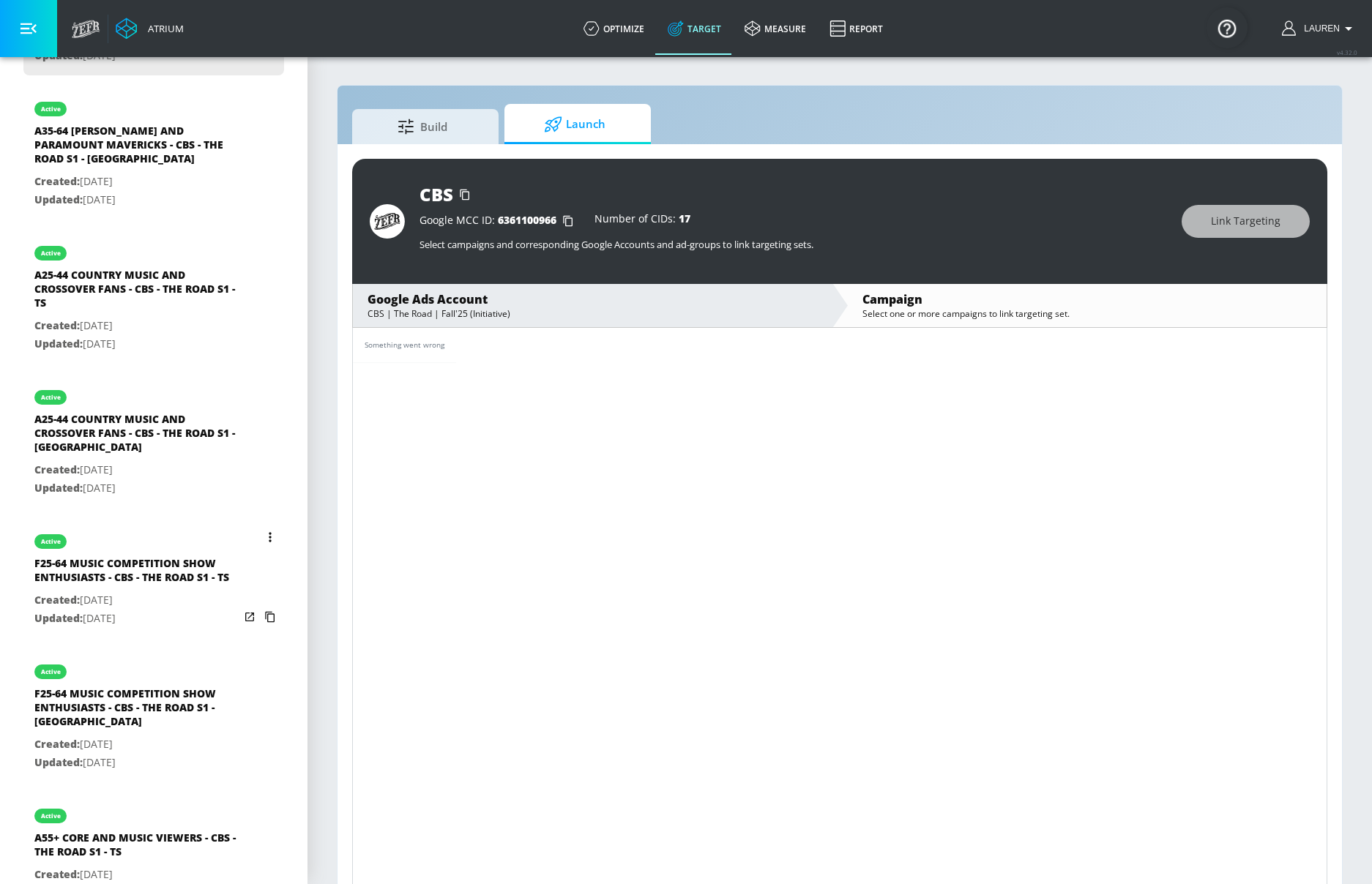
scroll to position [547, 0]
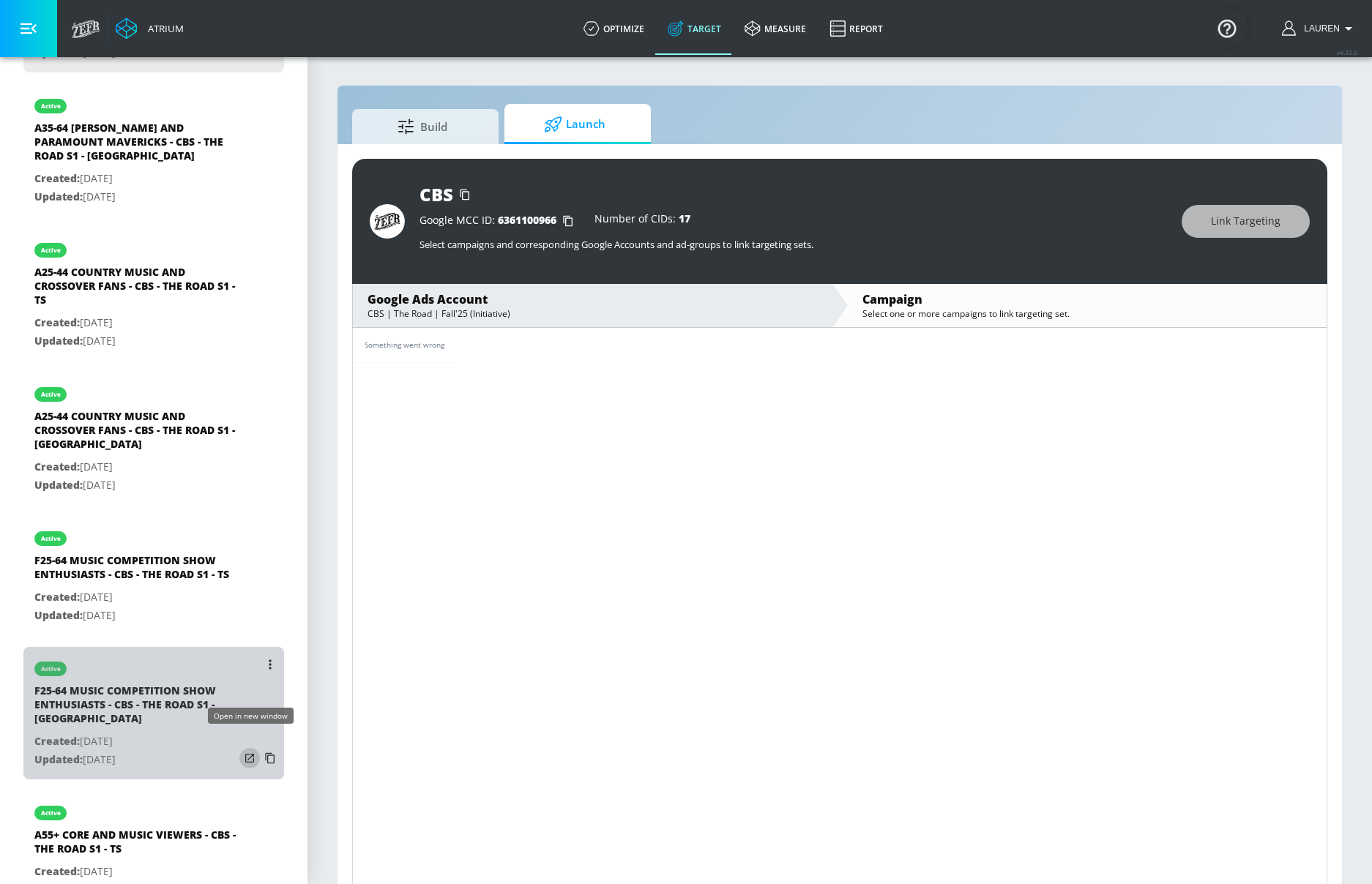
click at [249, 751] on icon "list of Target Set" at bounding box center [249, 757] width 14 height 14
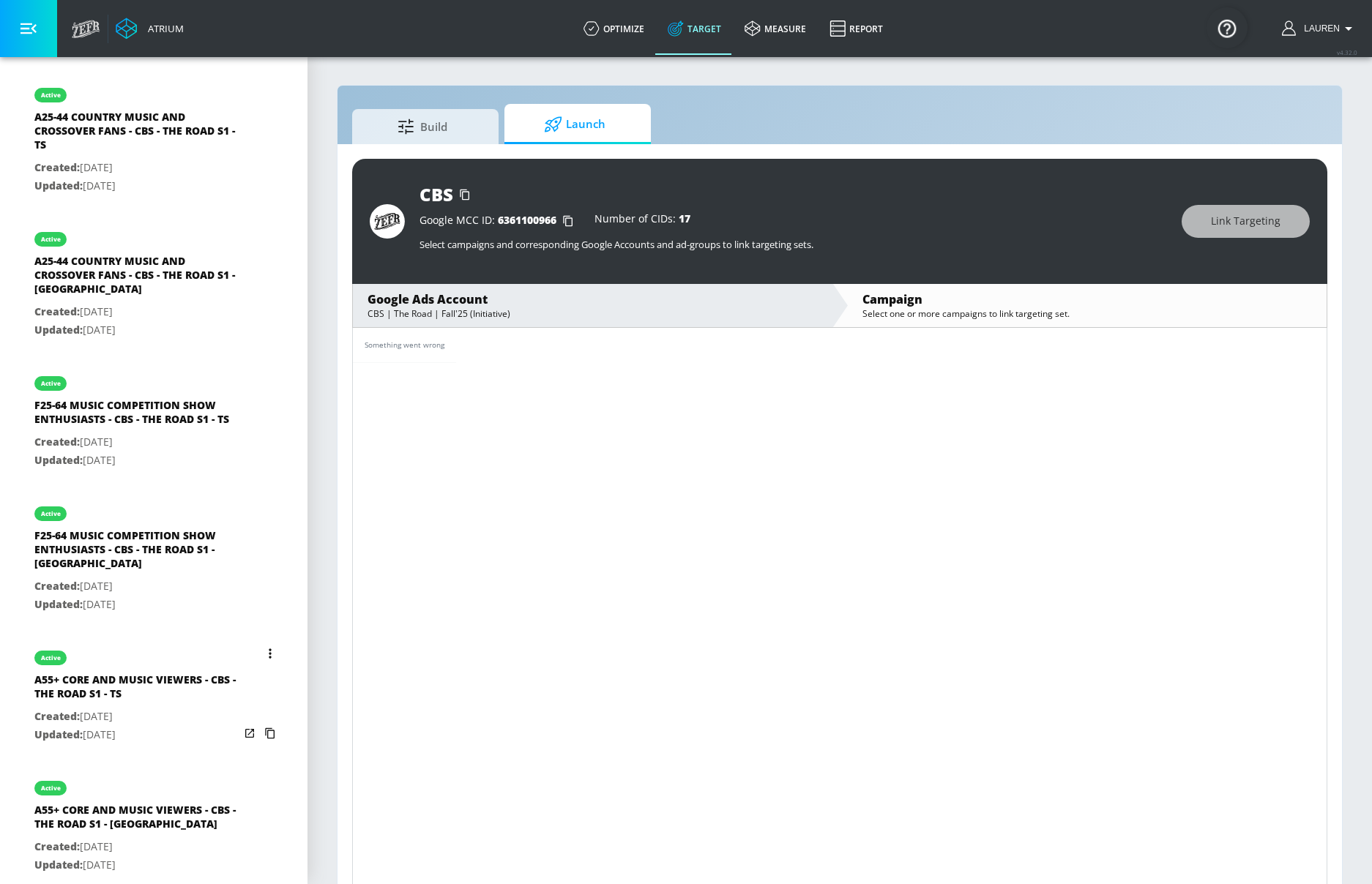
scroll to position [21, 0]
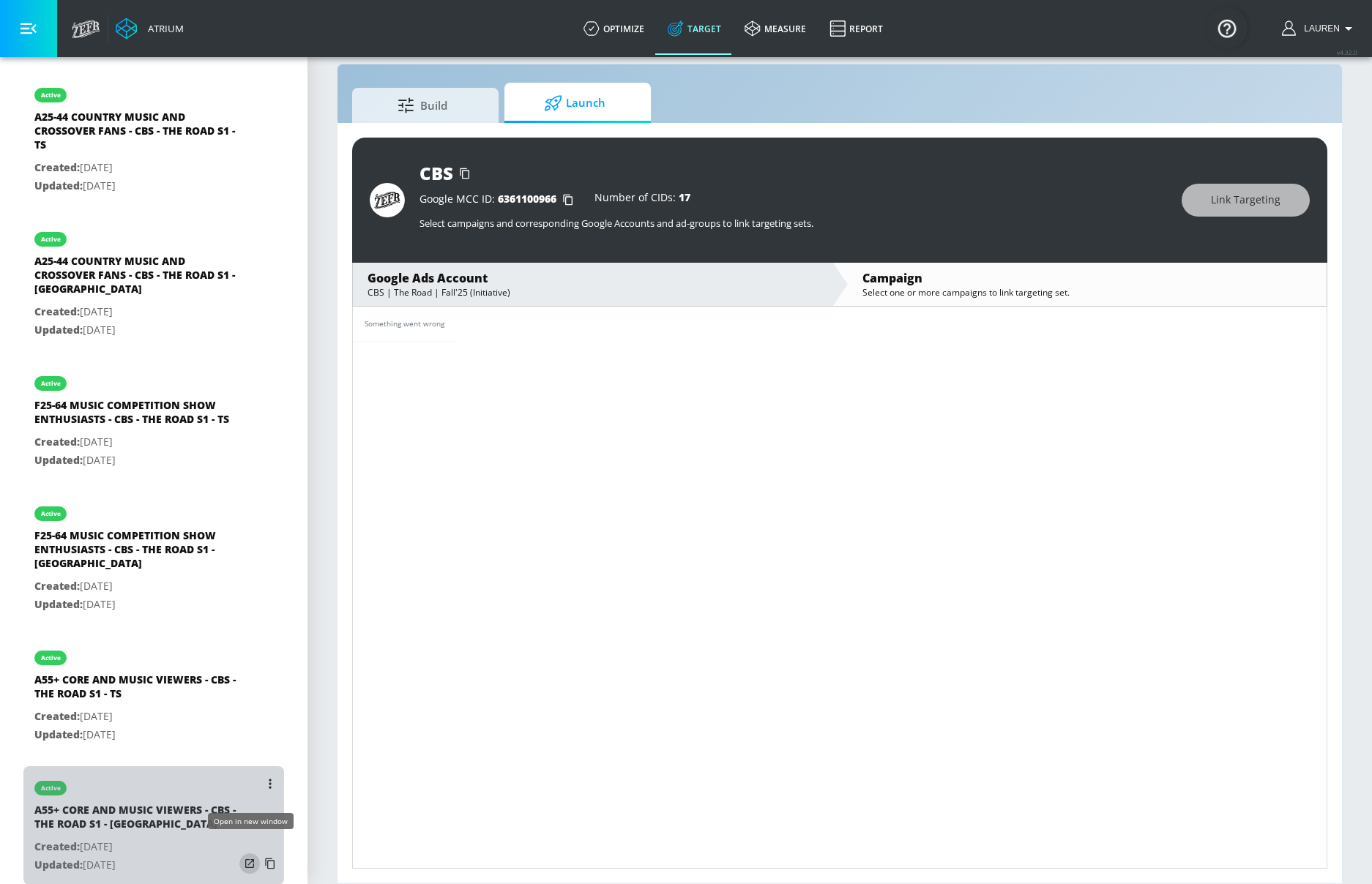
click at [252, 856] on icon "list of Target Set" at bounding box center [249, 863] width 14 height 14
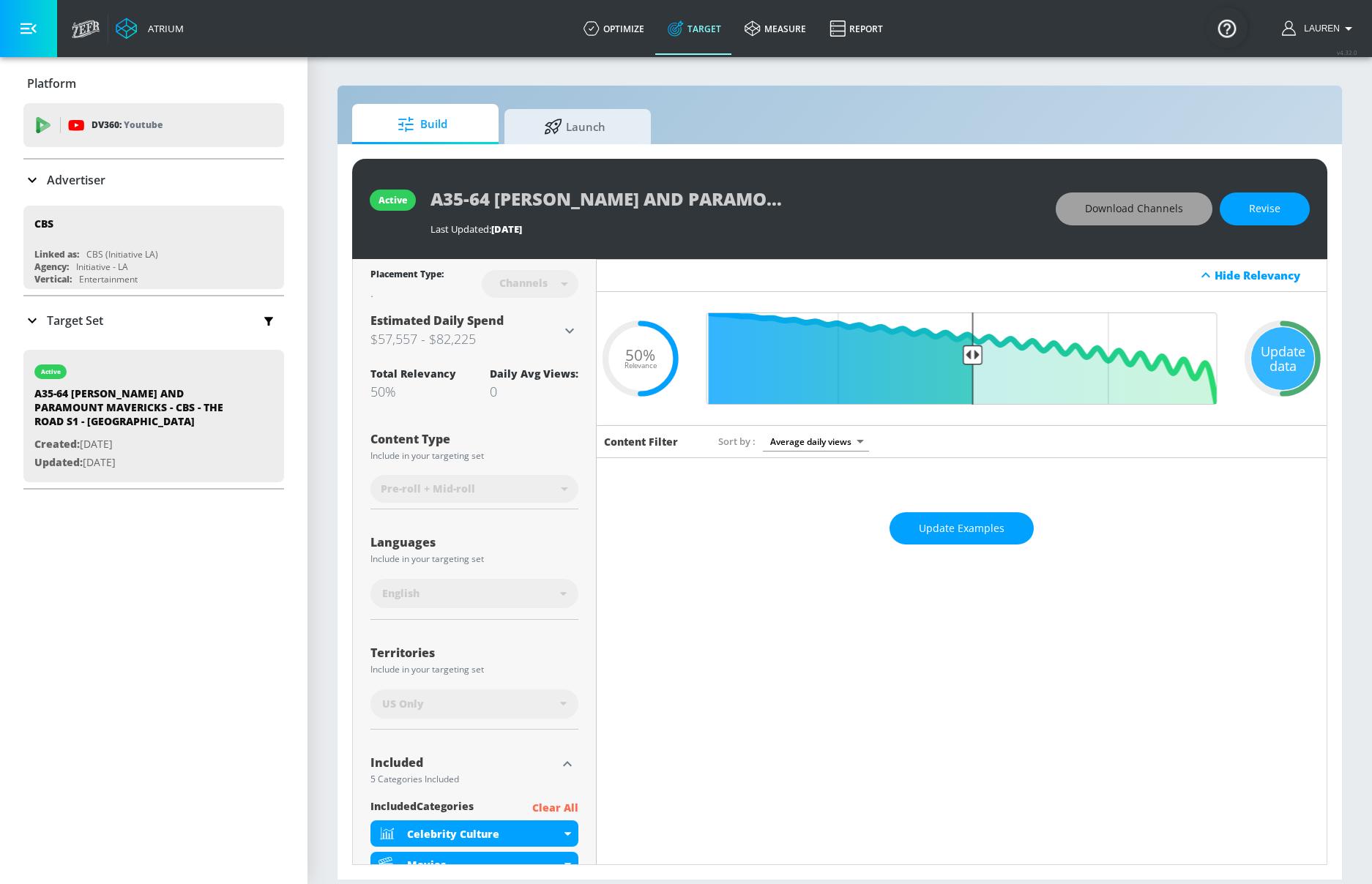
click at [1150, 206] on span "Download Channels" at bounding box center [1134, 209] width 98 height 18
click at [1131, 202] on span "Download Channels" at bounding box center [1134, 209] width 98 height 18
click at [1148, 218] on button "Download Channels" at bounding box center [1134, 209] width 157 height 33
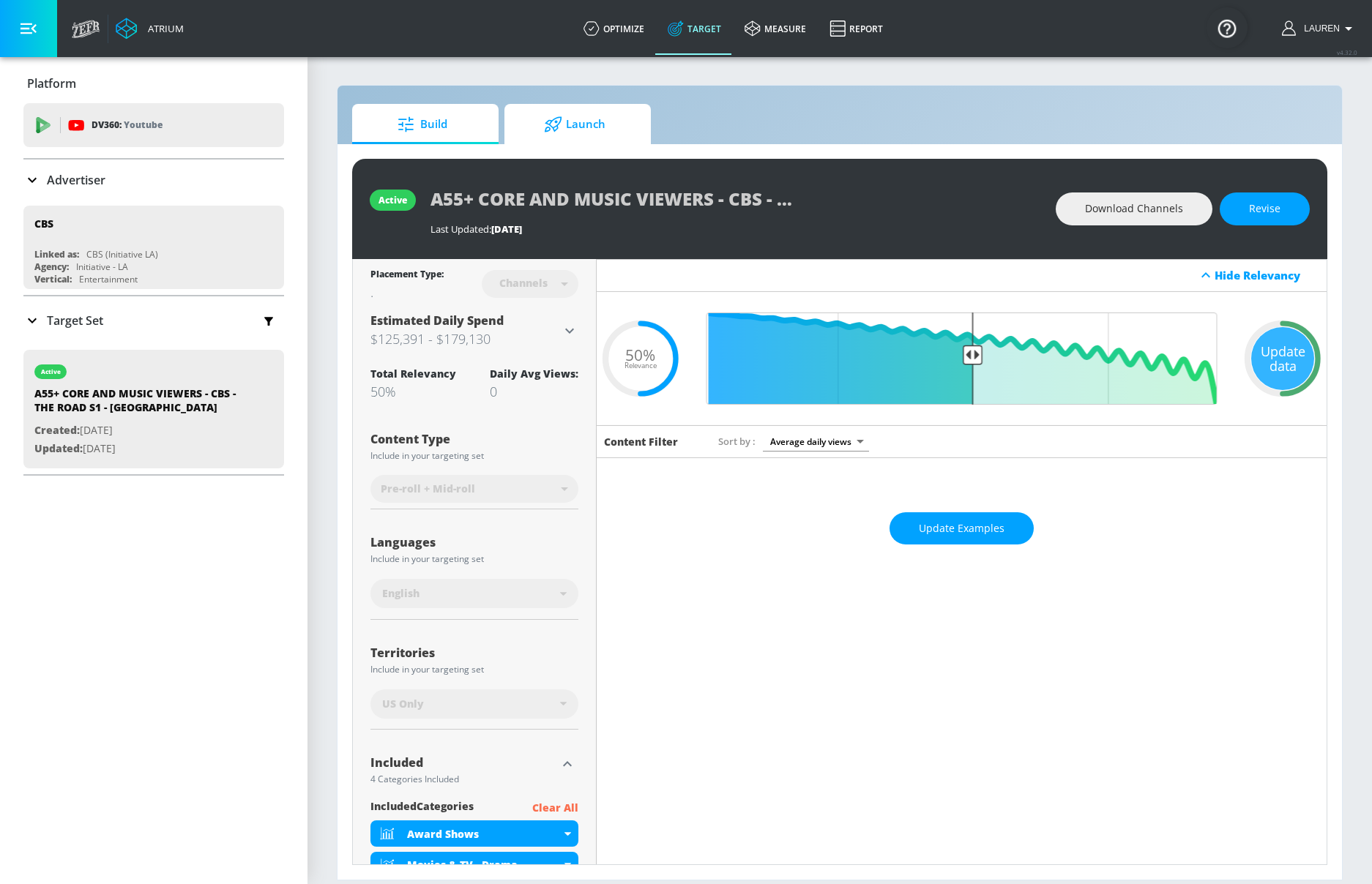
click at [581, 117] on span "Launch" at bounding box center [574, 125] width 111 height 35
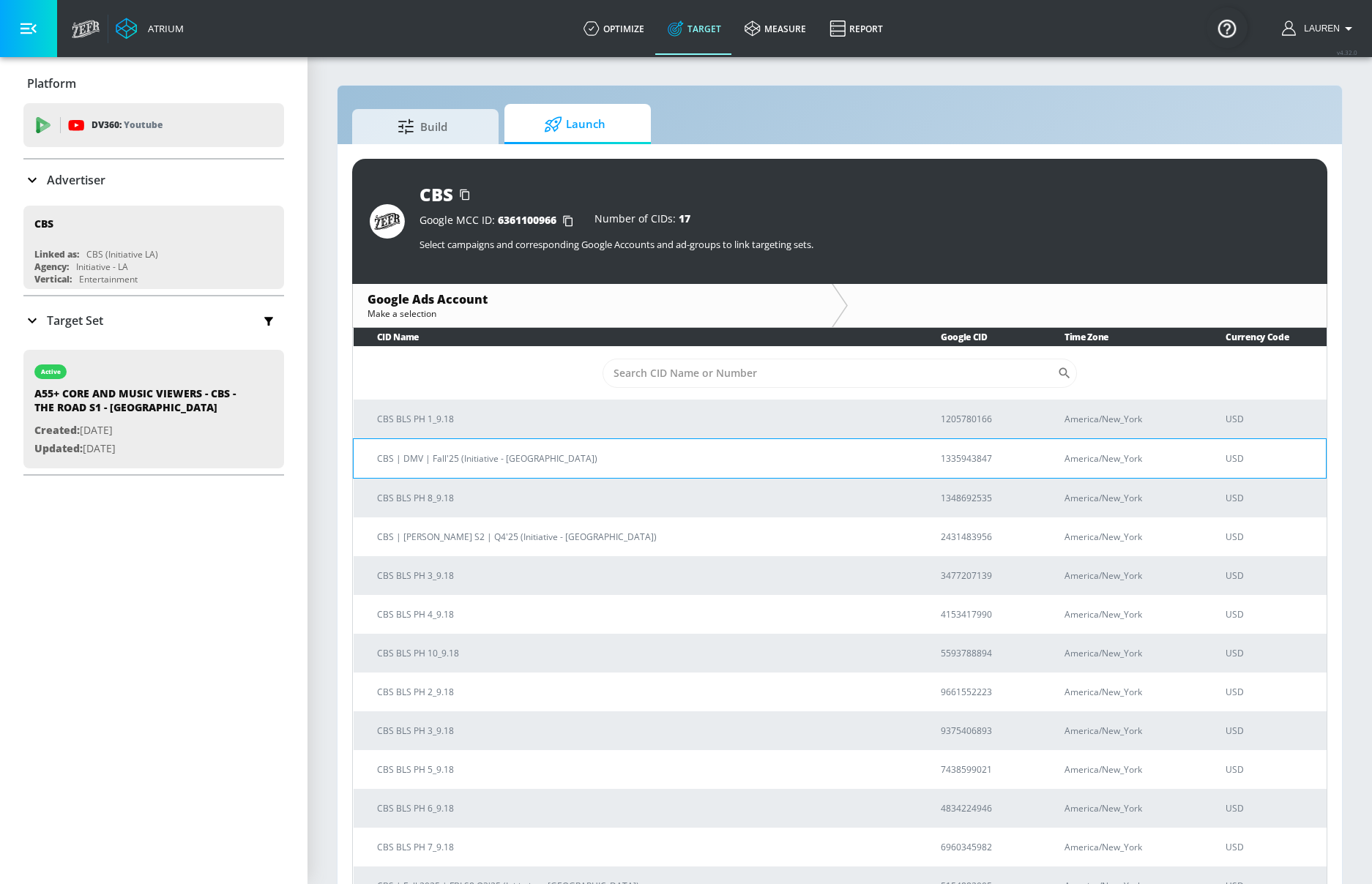
click at [442, 455] on p "CBS | DMV | Fall'25 (Initiative - [GEOGRAPHIC_DATA])" at bounding box center [641, 458] width 529 height 15
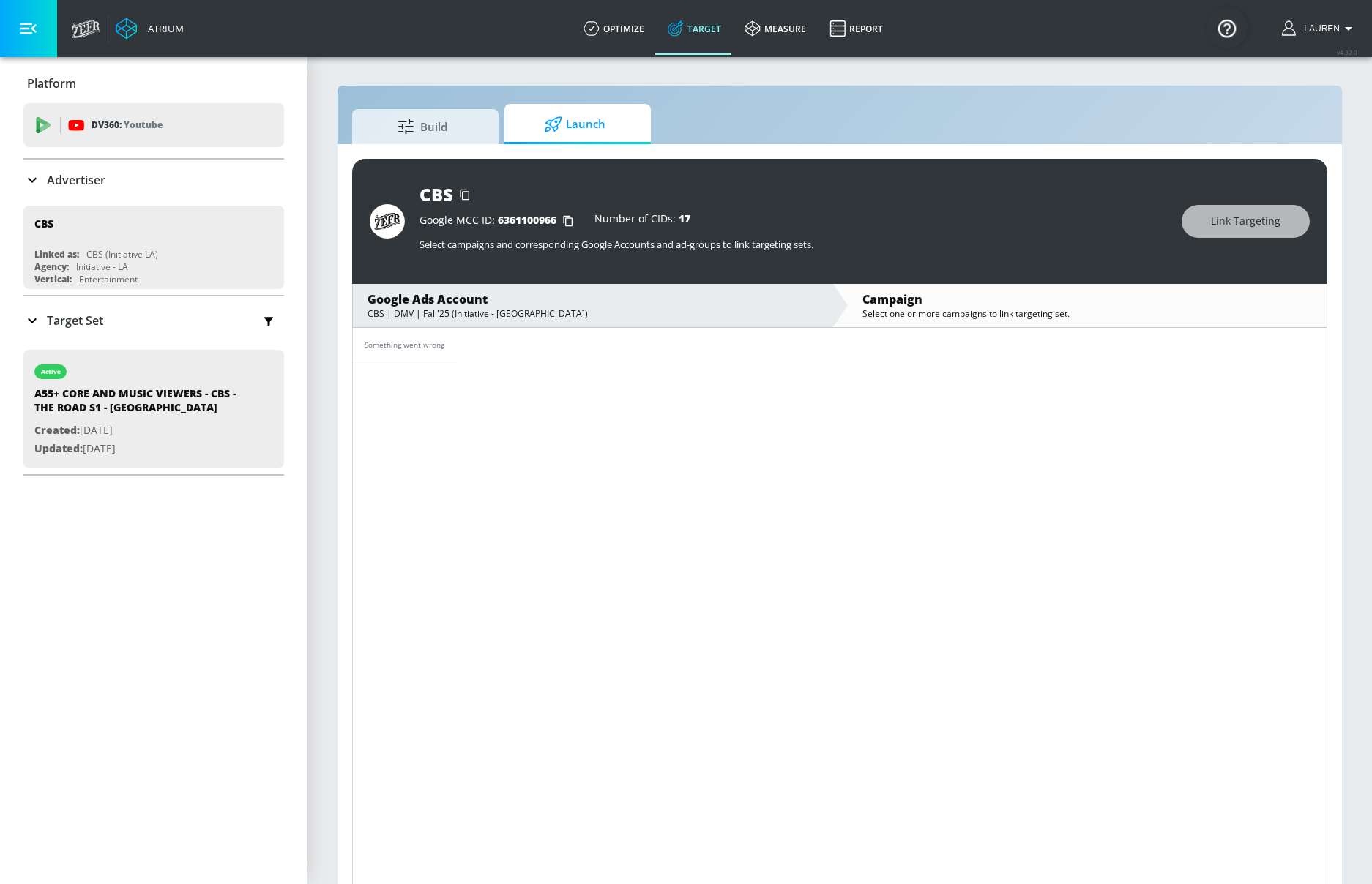
click at [70, 312] on div "Target Set" at bounding box center [63, 320] width 80 height 18
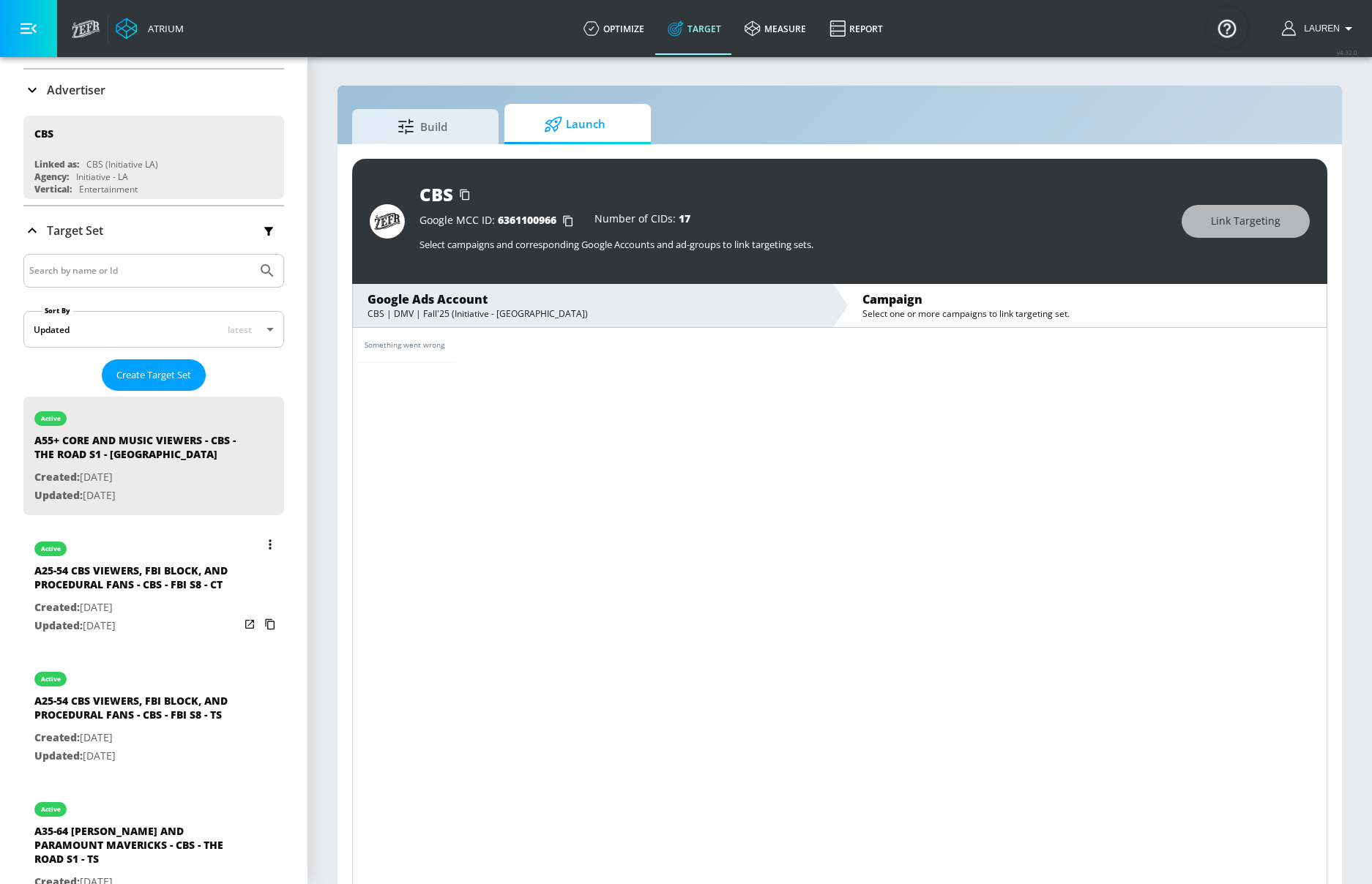
scroll to position [86, 0]
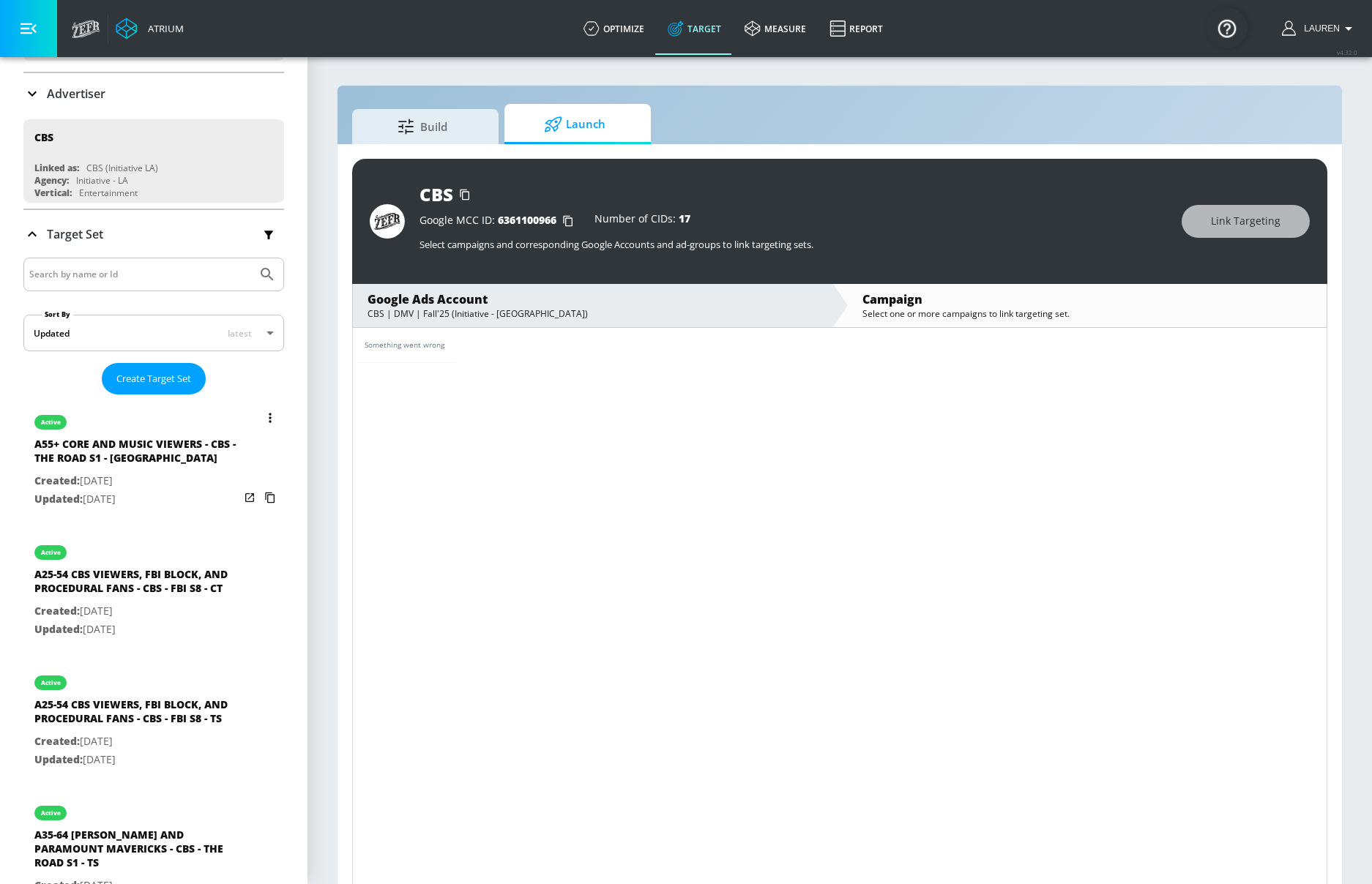
click at [188, 499] on p "Updated: [DATE]" at bounding box center [137, 499] width 205 height 18
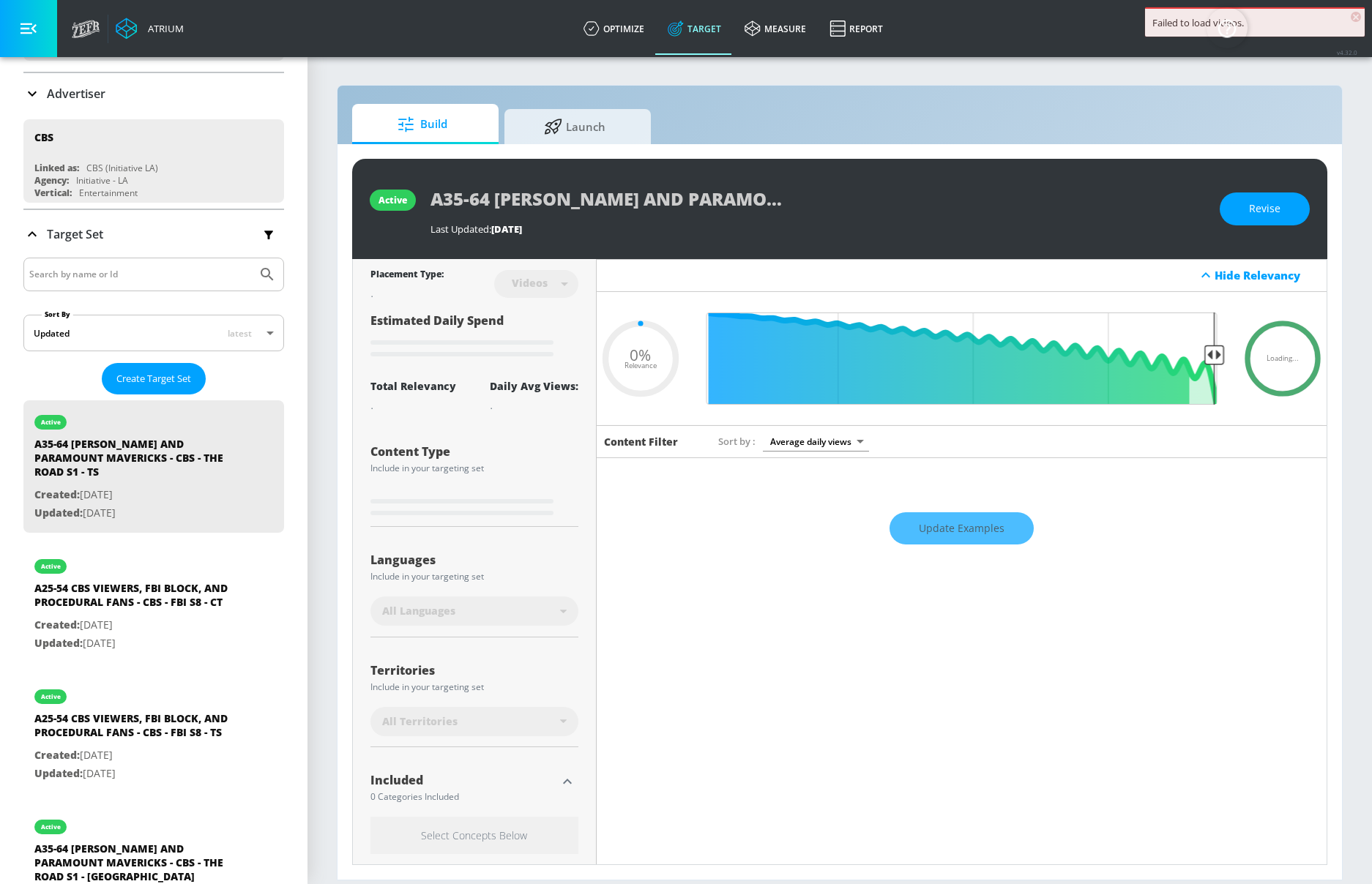
scroll to position [86, 0]
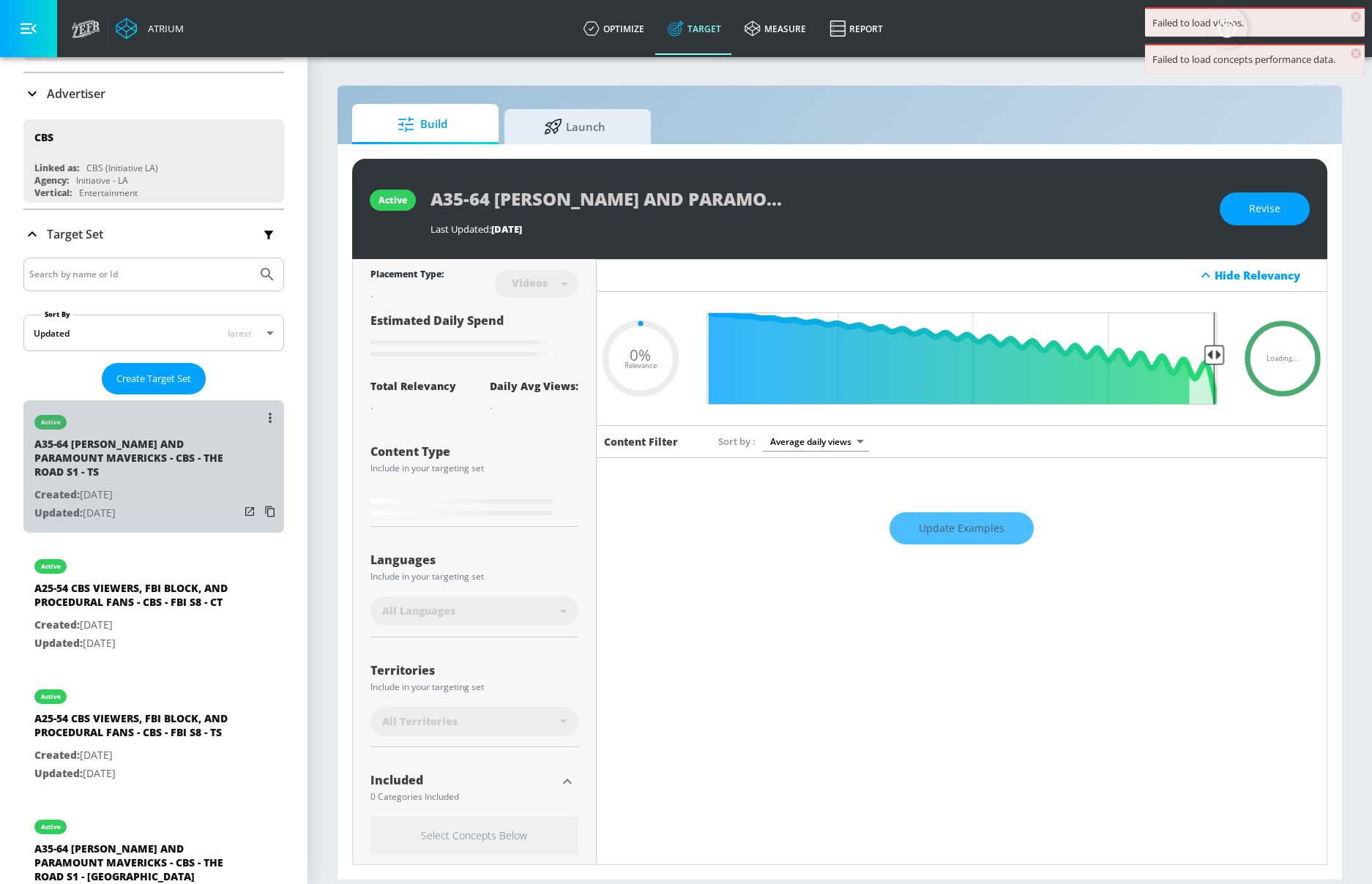
click at [188, 500] on p "Created: [DATE]" at bounding box center [137, 495] width 205 height 18
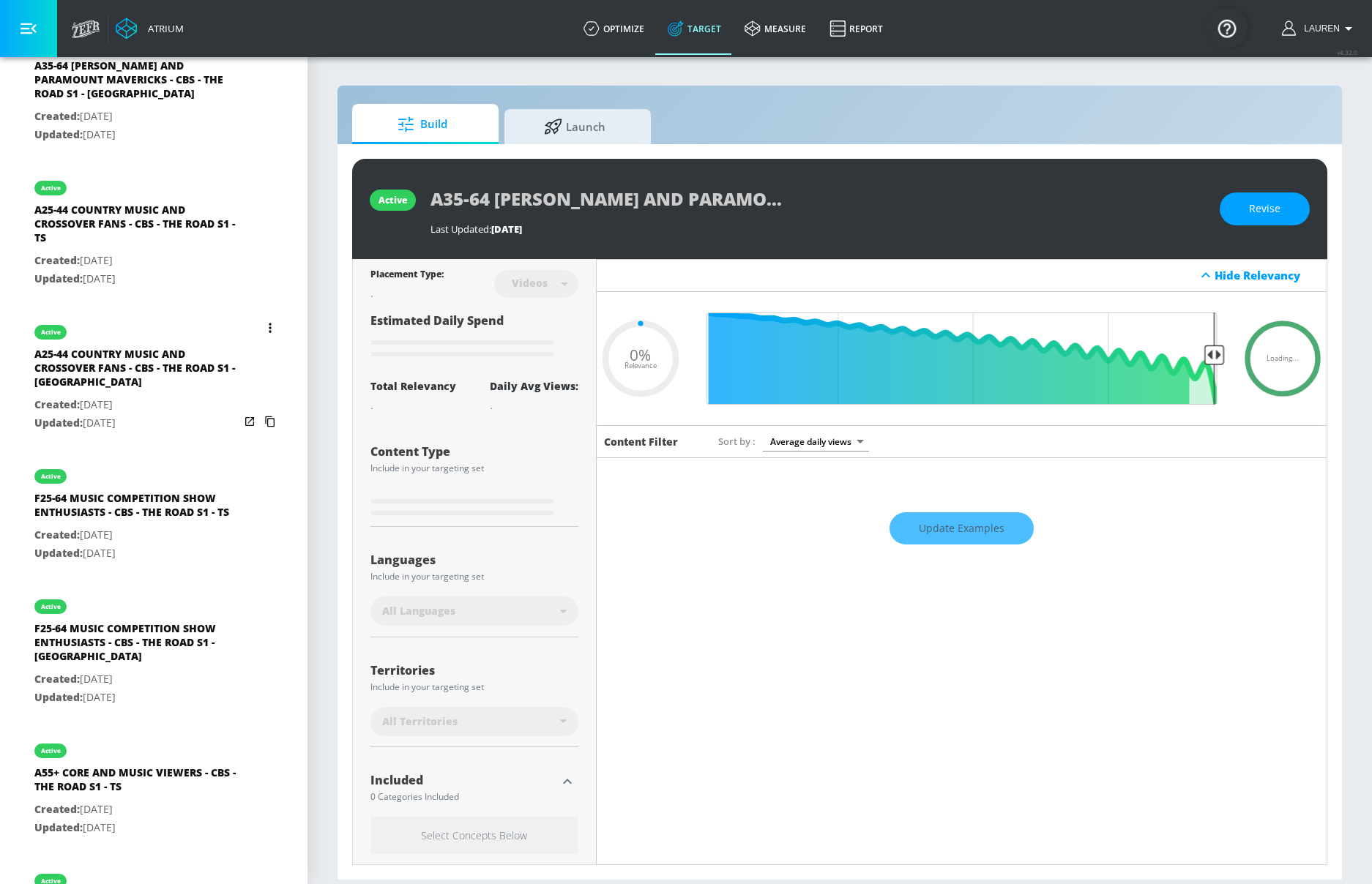
scroll to position [869, 0]
type input "0.5"
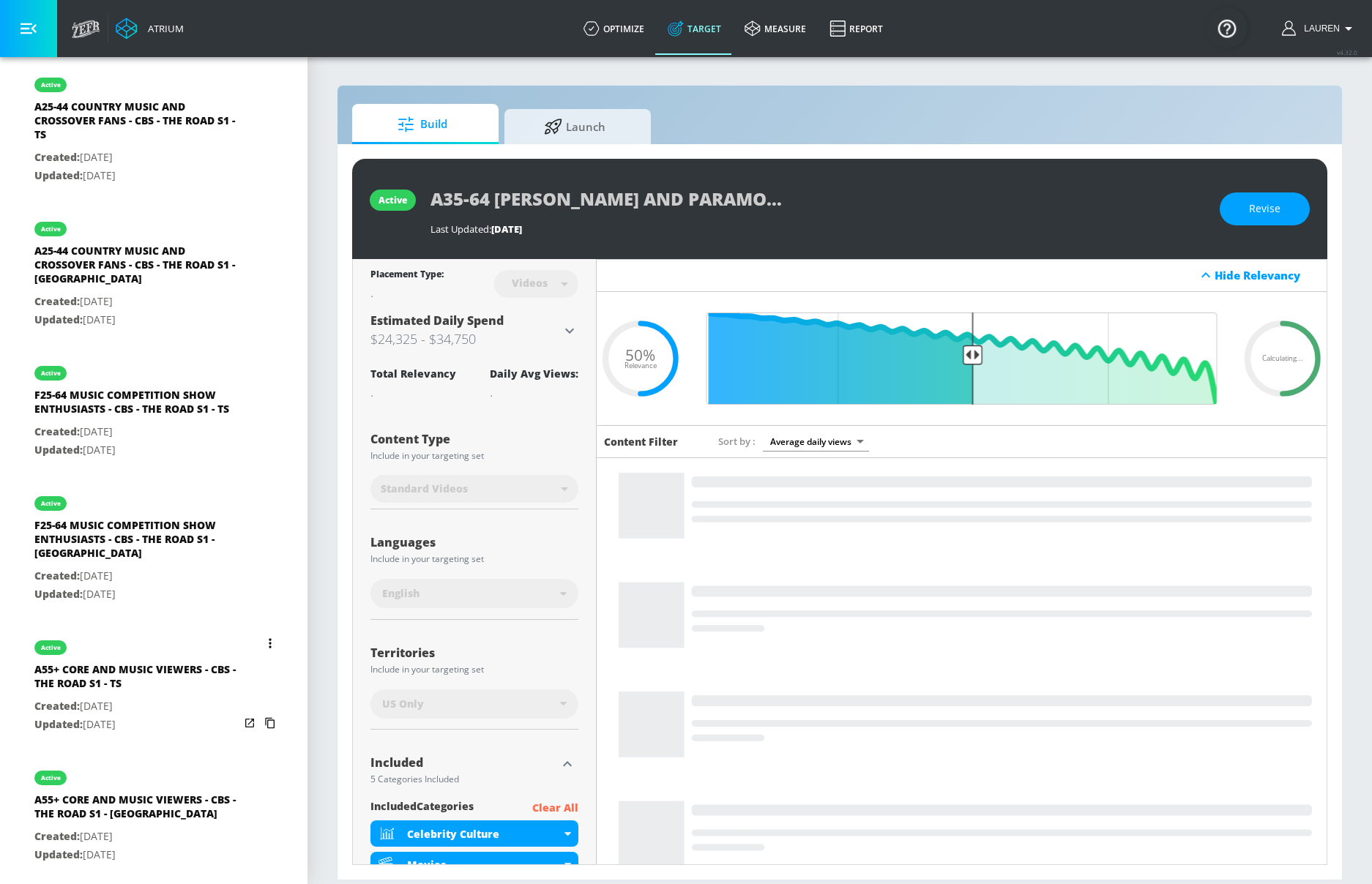
scroll to position [972, 0]
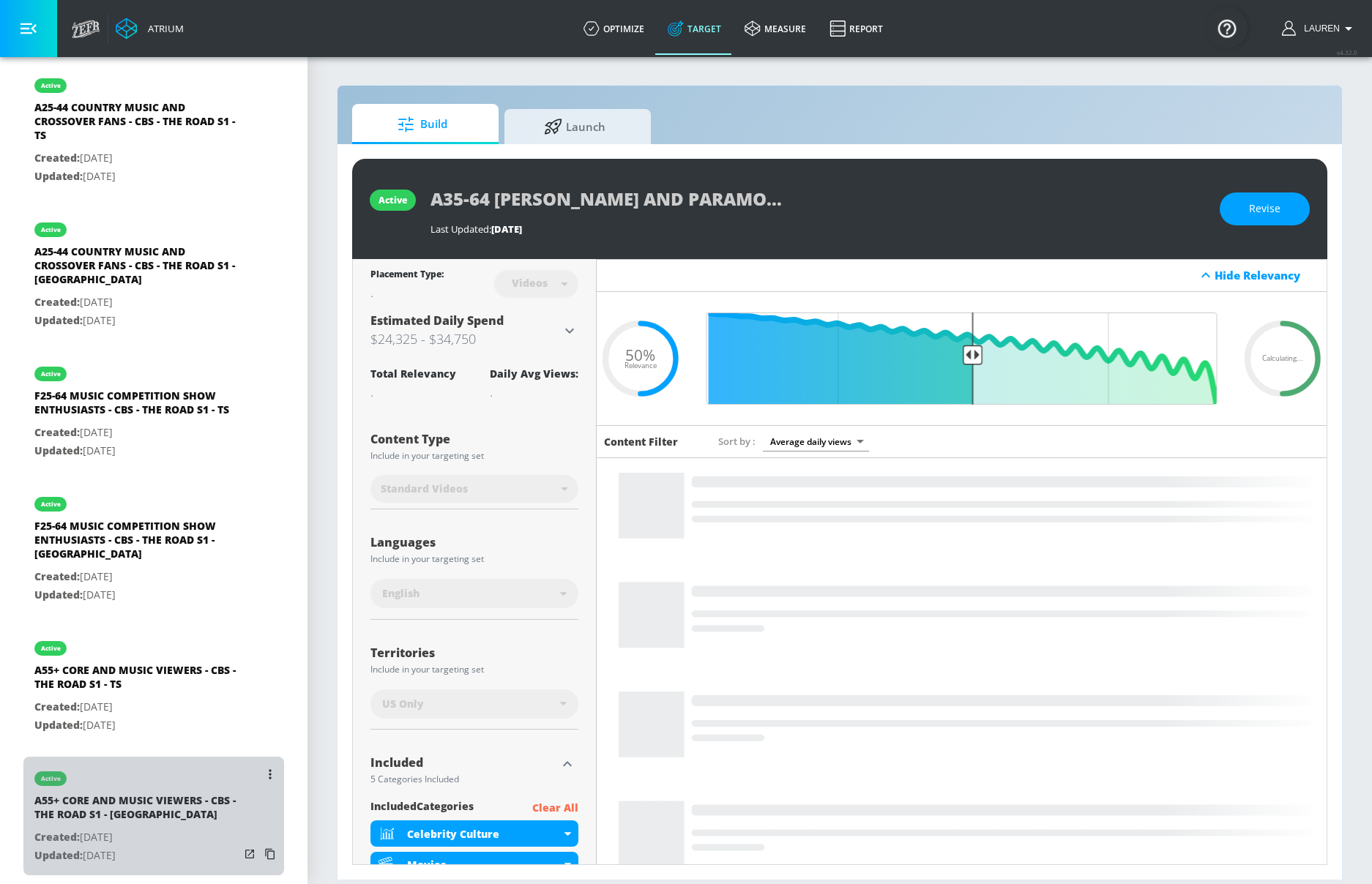
click at [171, 829] on p "Created: [DATE]" at bounding box center [137, 838] width 205 height 18
type input "A55+ CORE AND MUSIC VIEWERS - CBS - THE ROAD S1 - [GEOGRAPHIC_DATA]"
type input "channels"
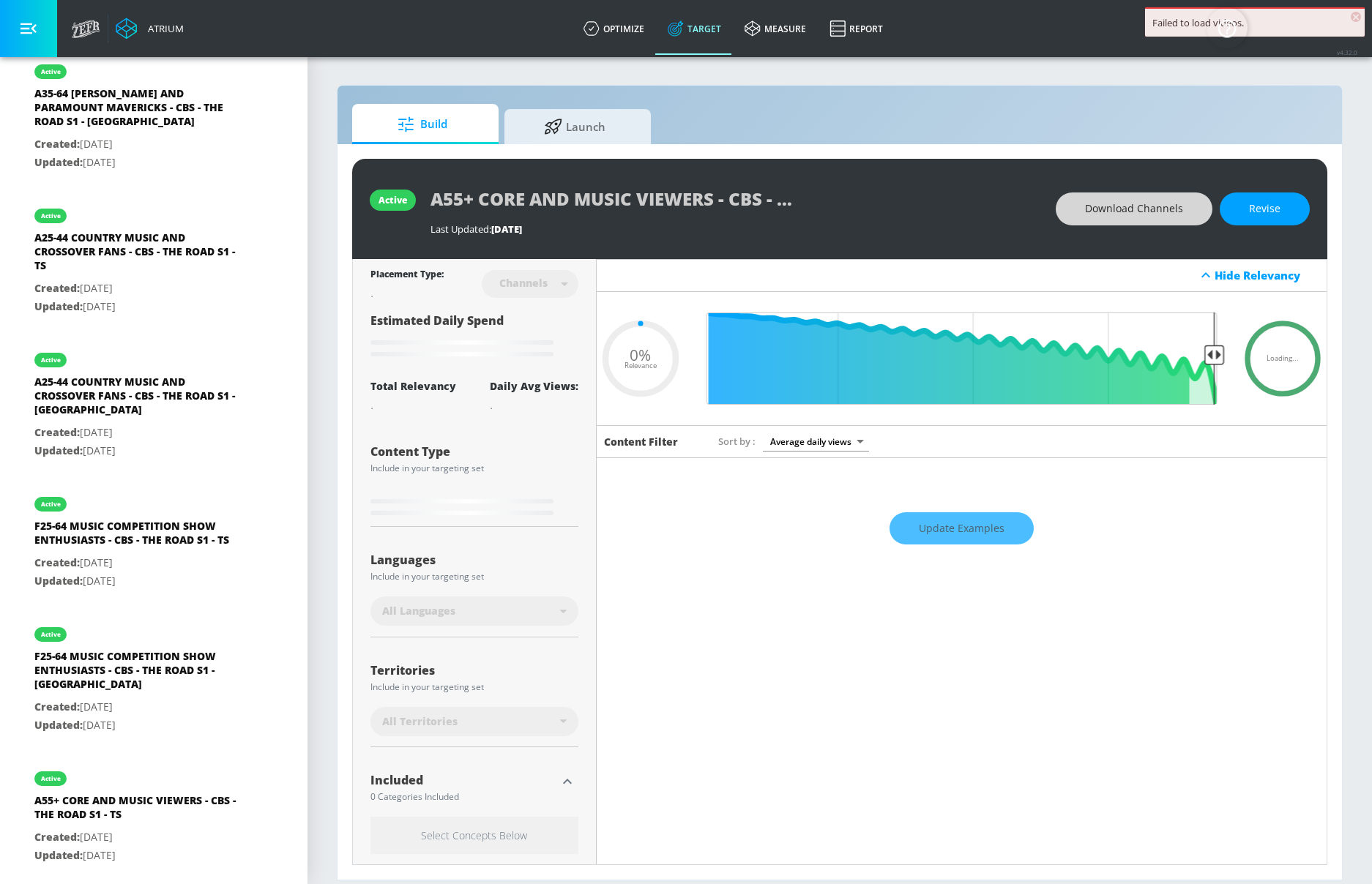
click at [1151, 214] on span "Download Channels" at bounding box center [1134, 209] width 98 height 18
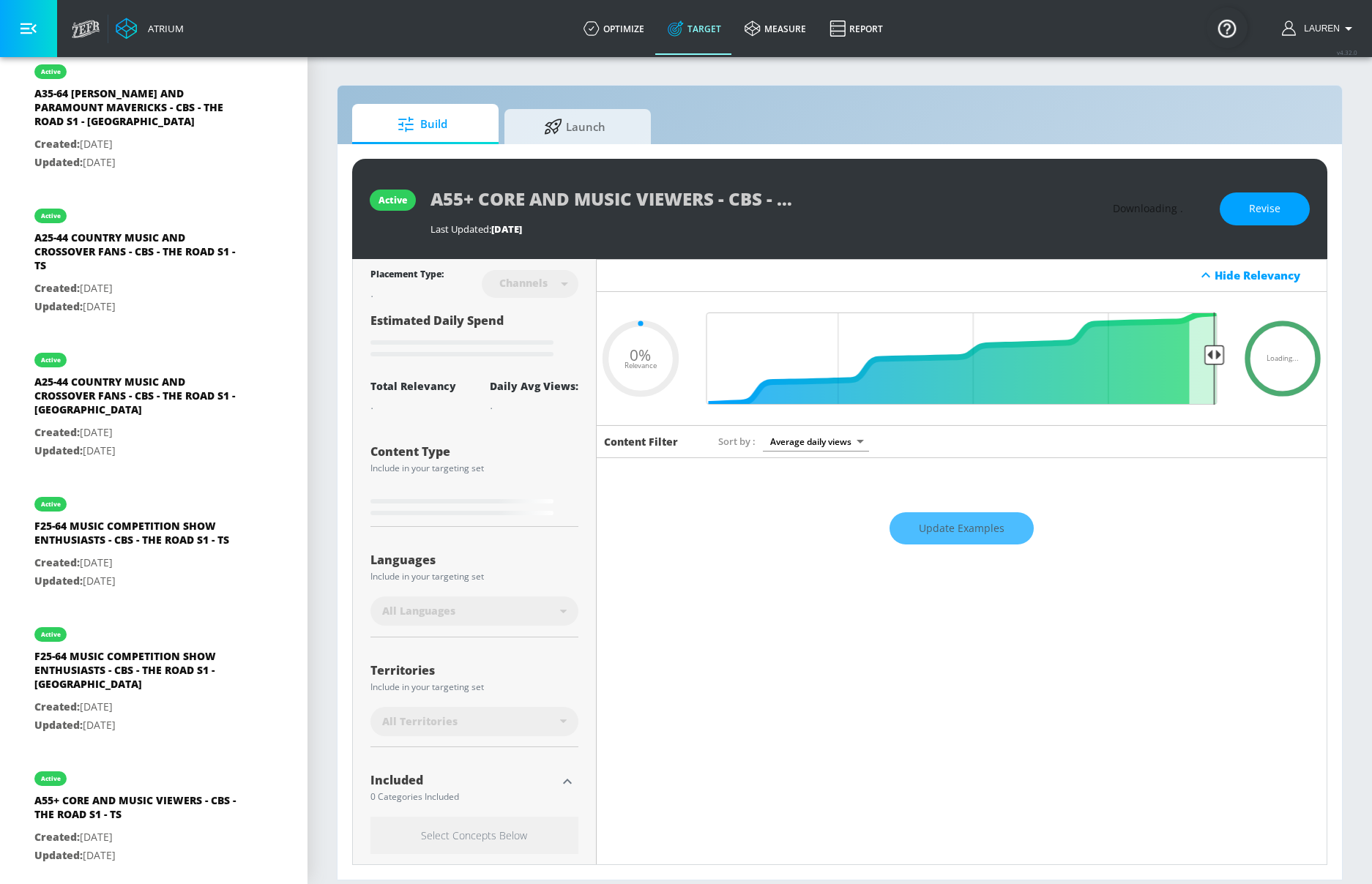
type input "0.5"
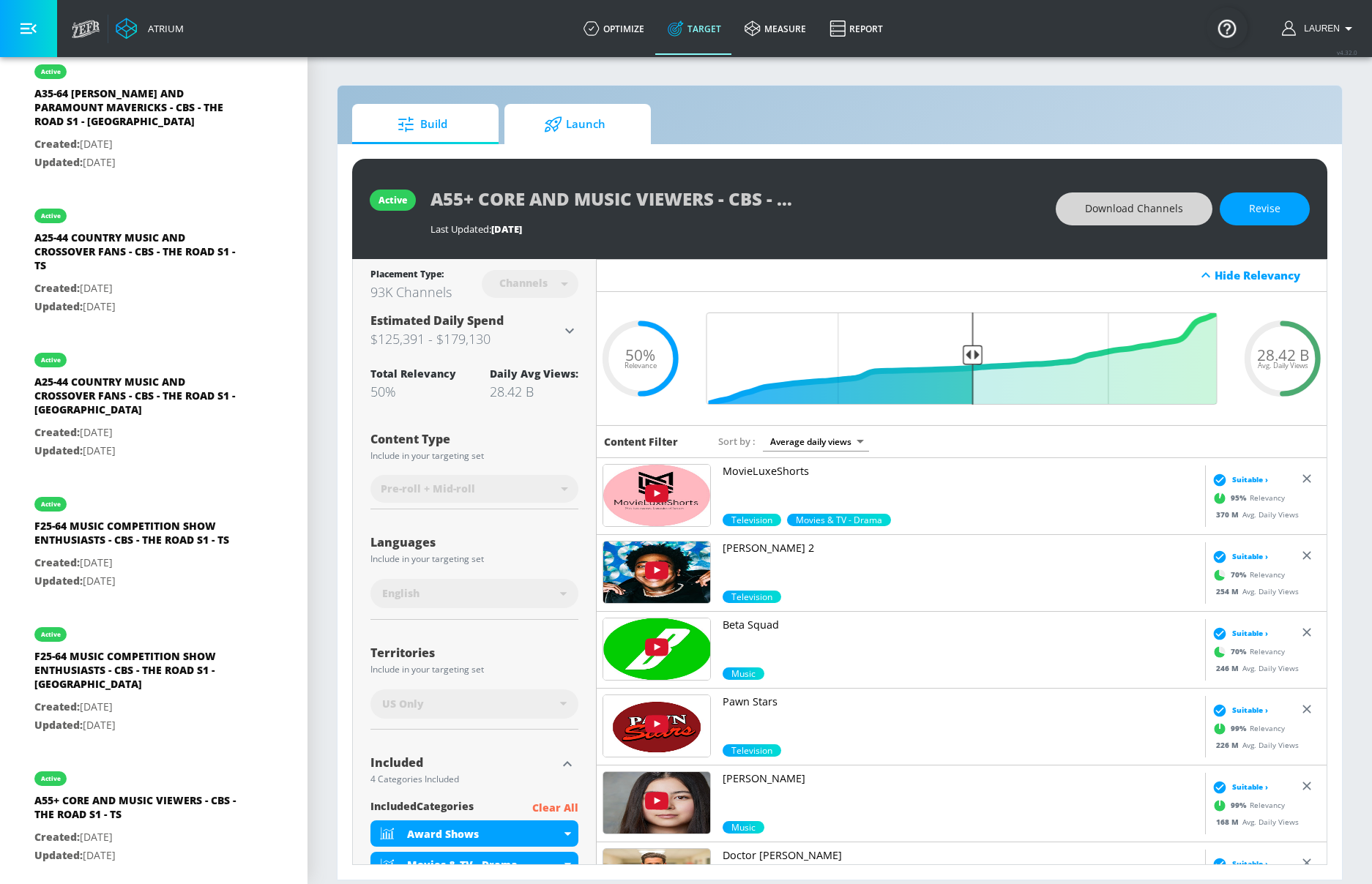
click at [593, 138] on span "Launch" at bounding box center [574, 125] width 111 height 35
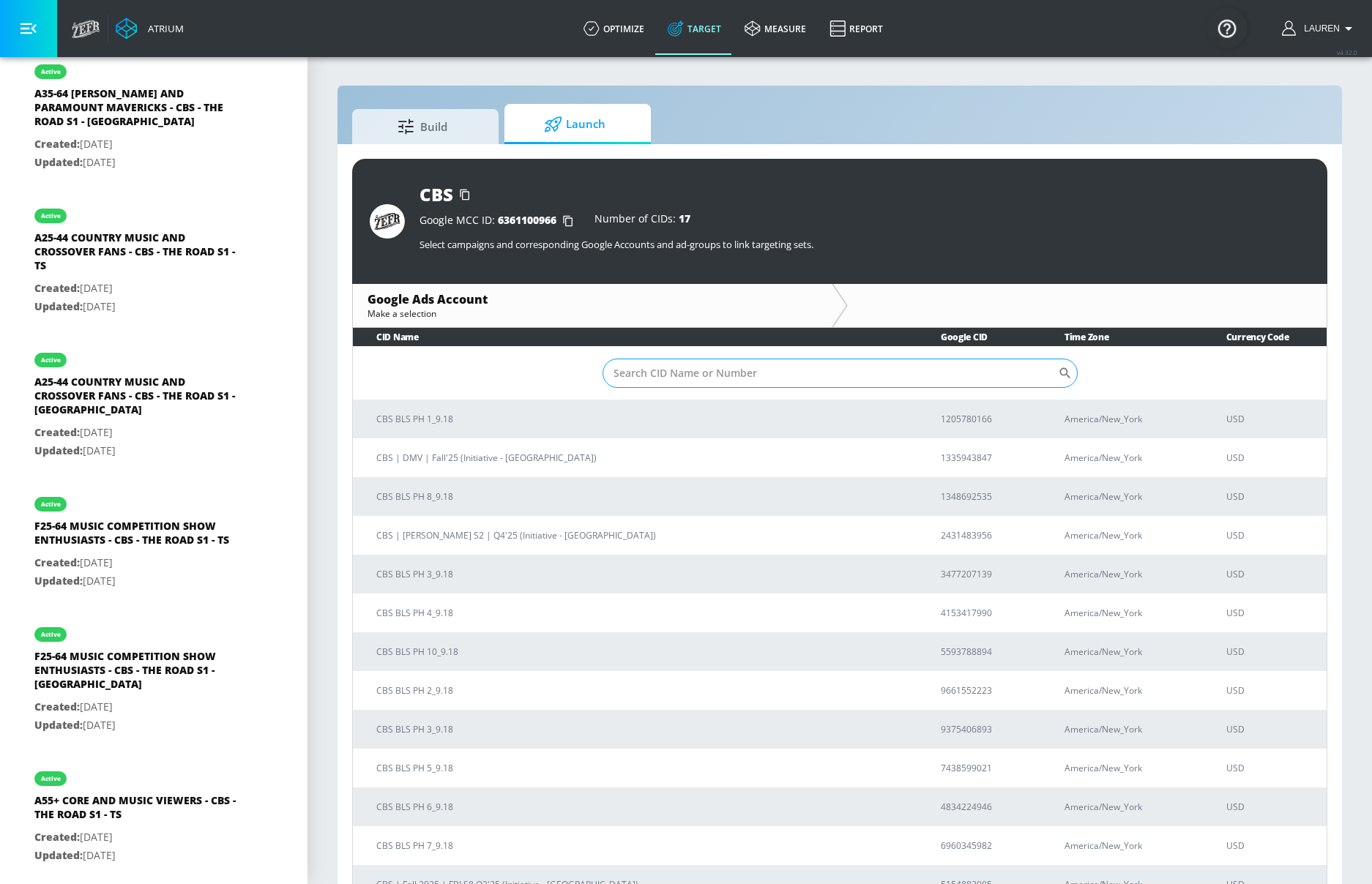
click at [728, 360] on input "Sort By" at bounding box center [830, 373] width 455 height 29
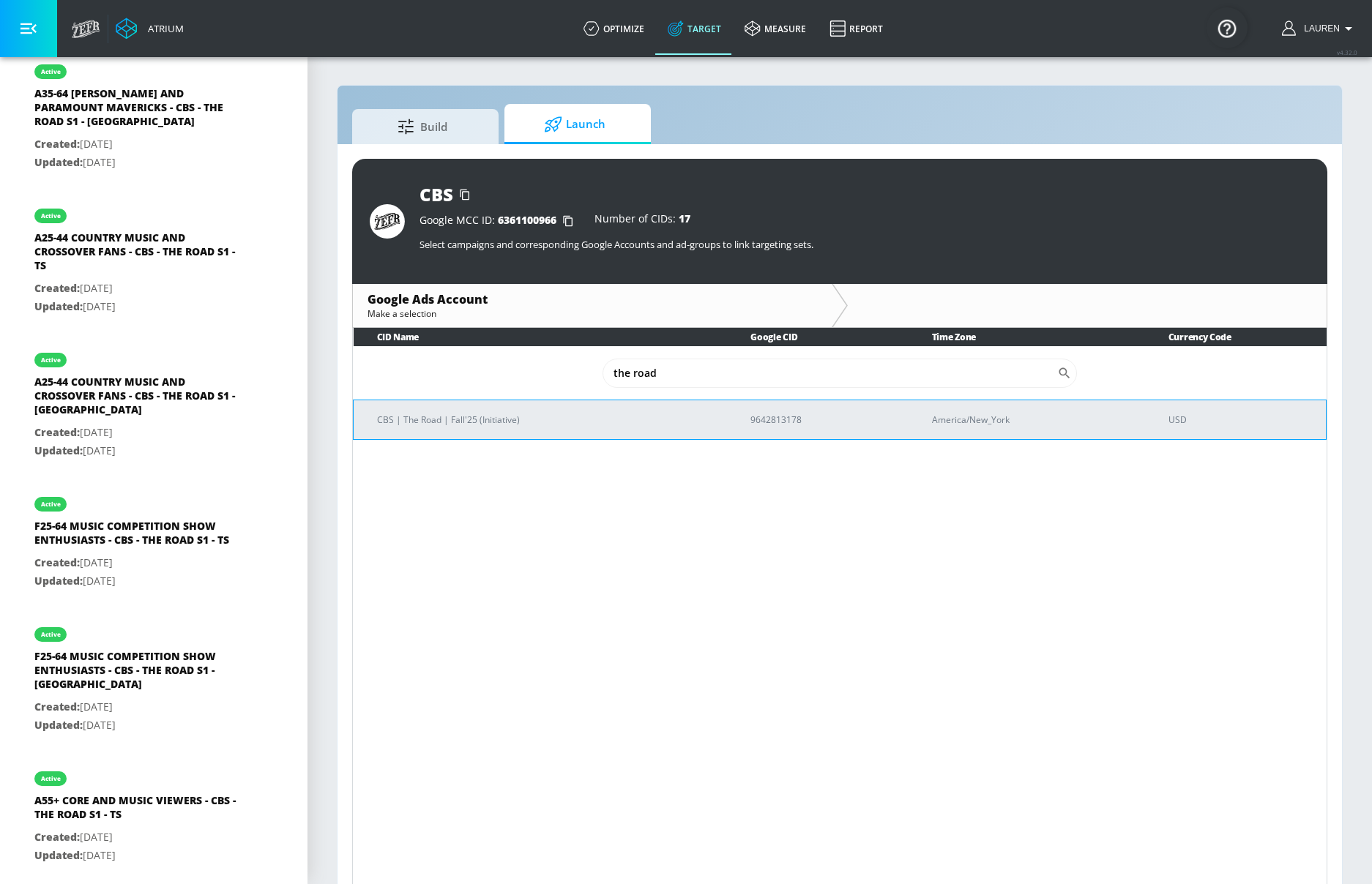
type input "the road"
click at [417, 421] on p "CBS | The Road | Fall'25 (Initiative)" at bounding box center [546, 420] width 339 height 15
